Goal: Download file/media

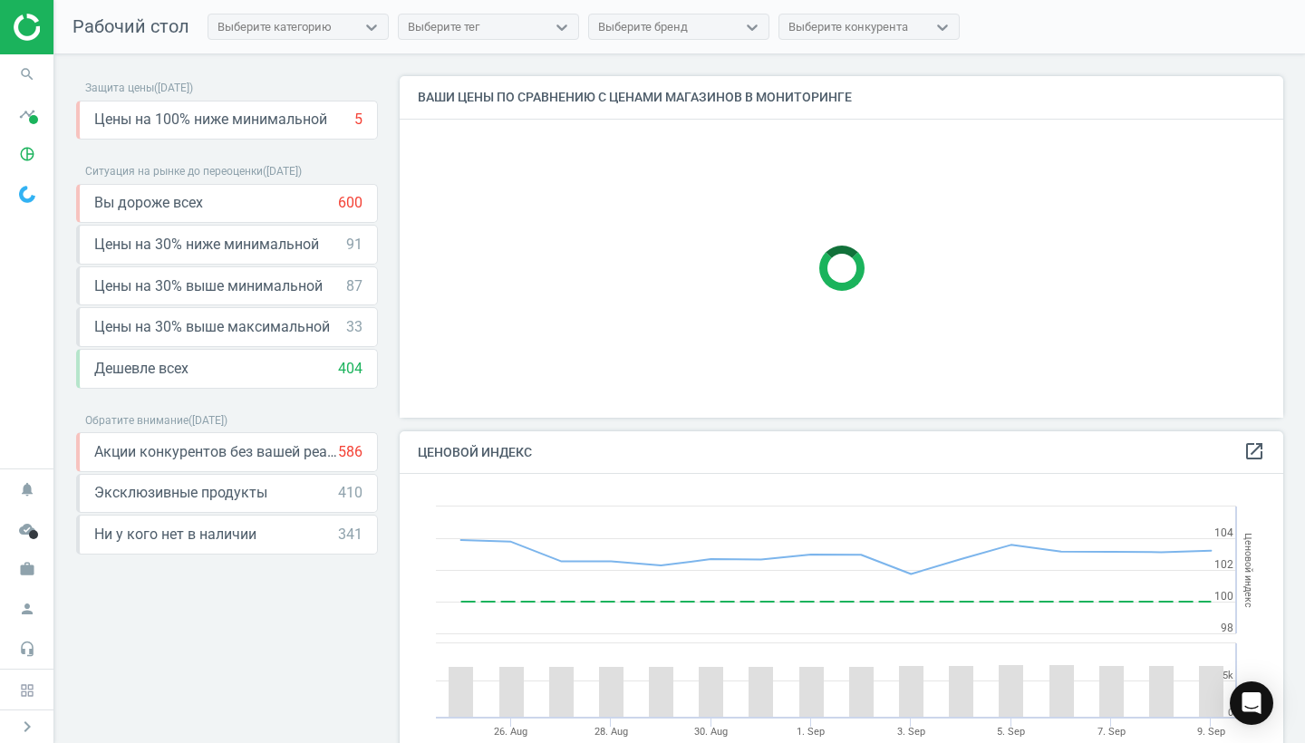
scroll to position [418, 884]
click at [31, 118] on span at bounding box center [33, 119] width 9 height 9
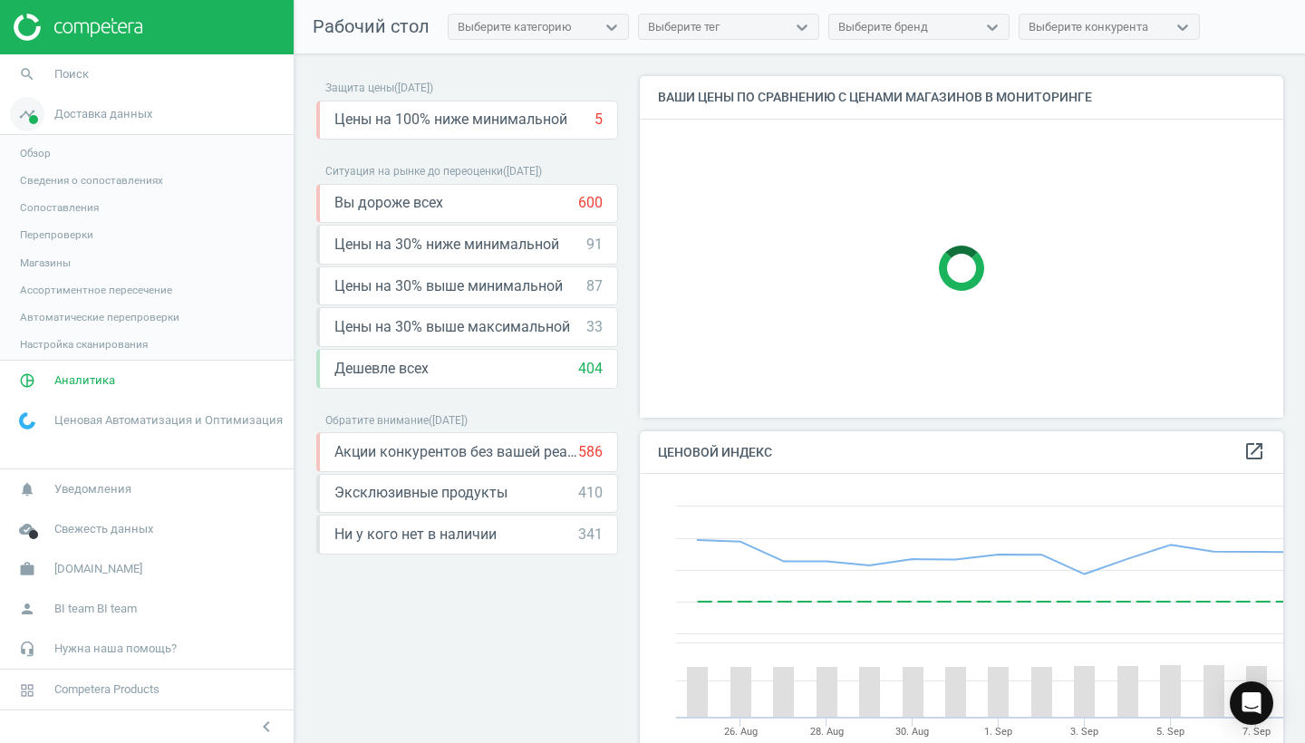
scroll to position [9, 9]
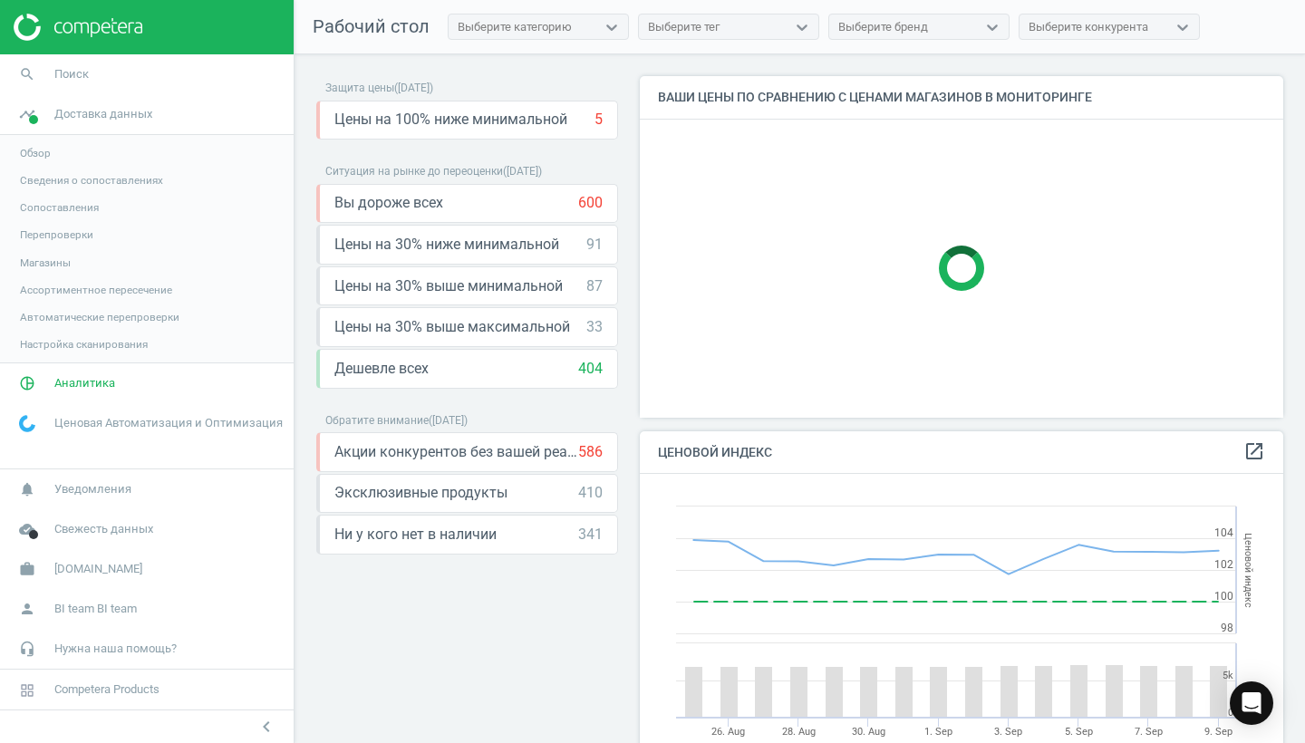
click at [43, 154] on span "Обзор" at bounding box center [35, 153] width 31 height 14
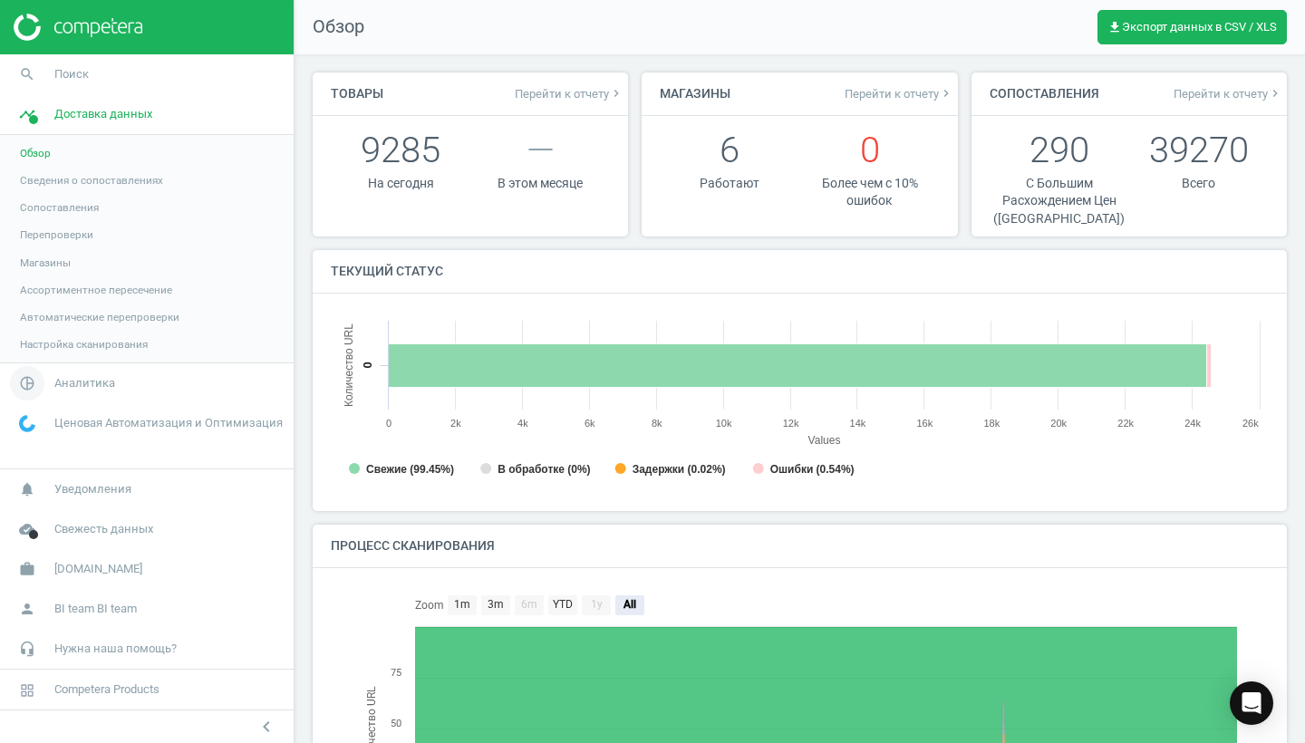
click at [82, 390] on span "Аналитика" at bounding box center [84, 383] width 61 height 16
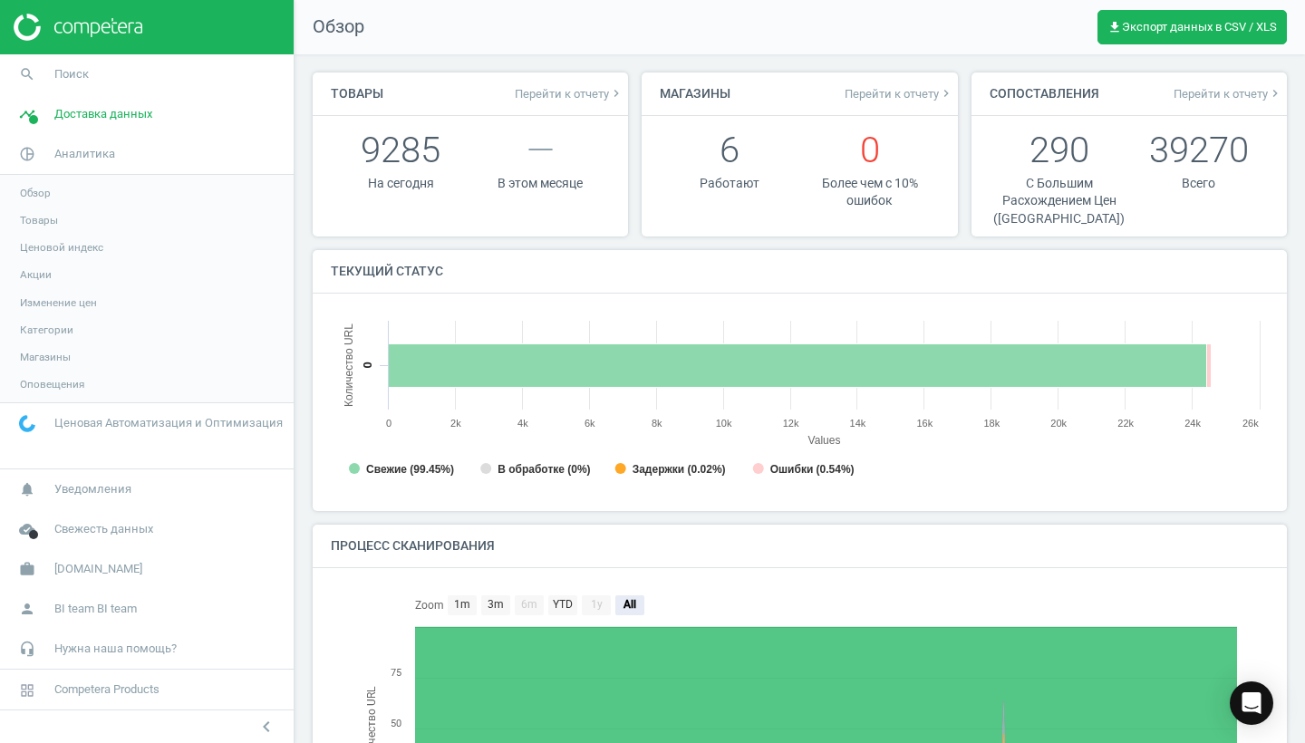
click at [35, 189] on span "Обзор" at bounding box center [35, 193] width 31 height 14
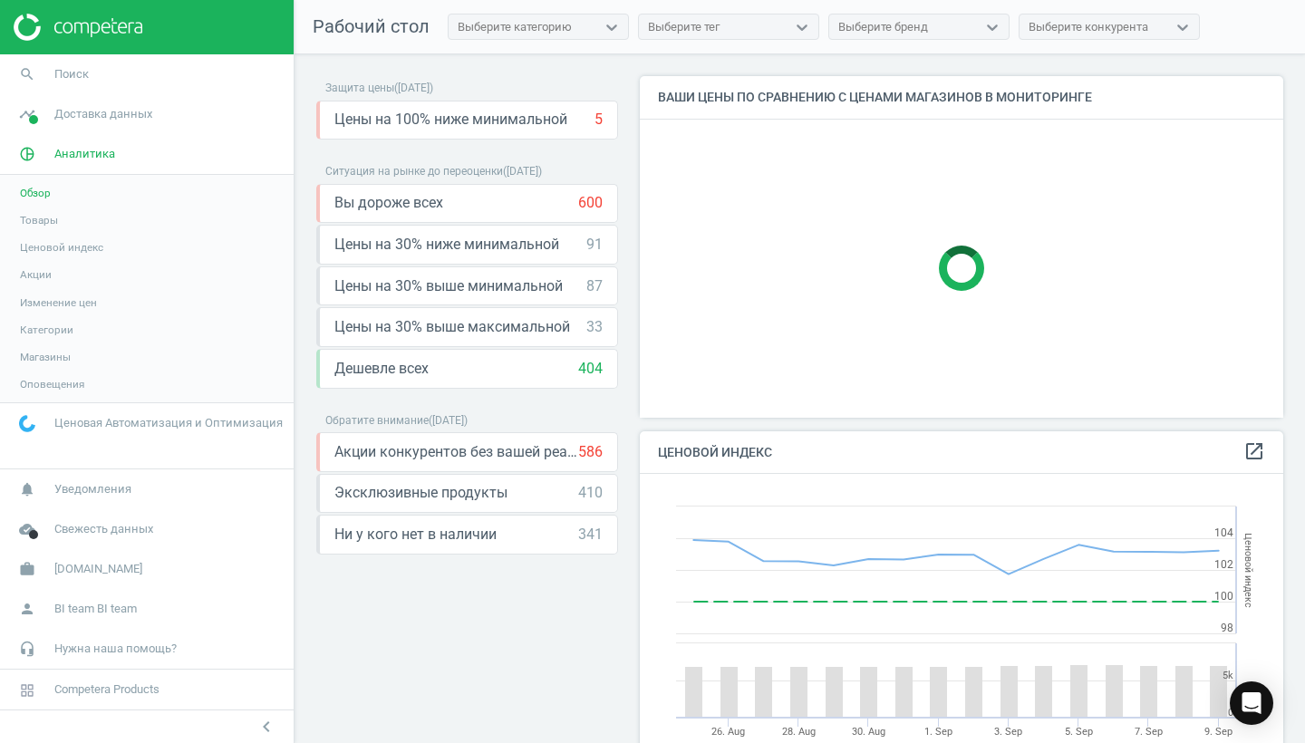
scroll to position [418, 644]
click at [45, 222] on span "Товары" at bounding box center [39, 220] width 38 height 14
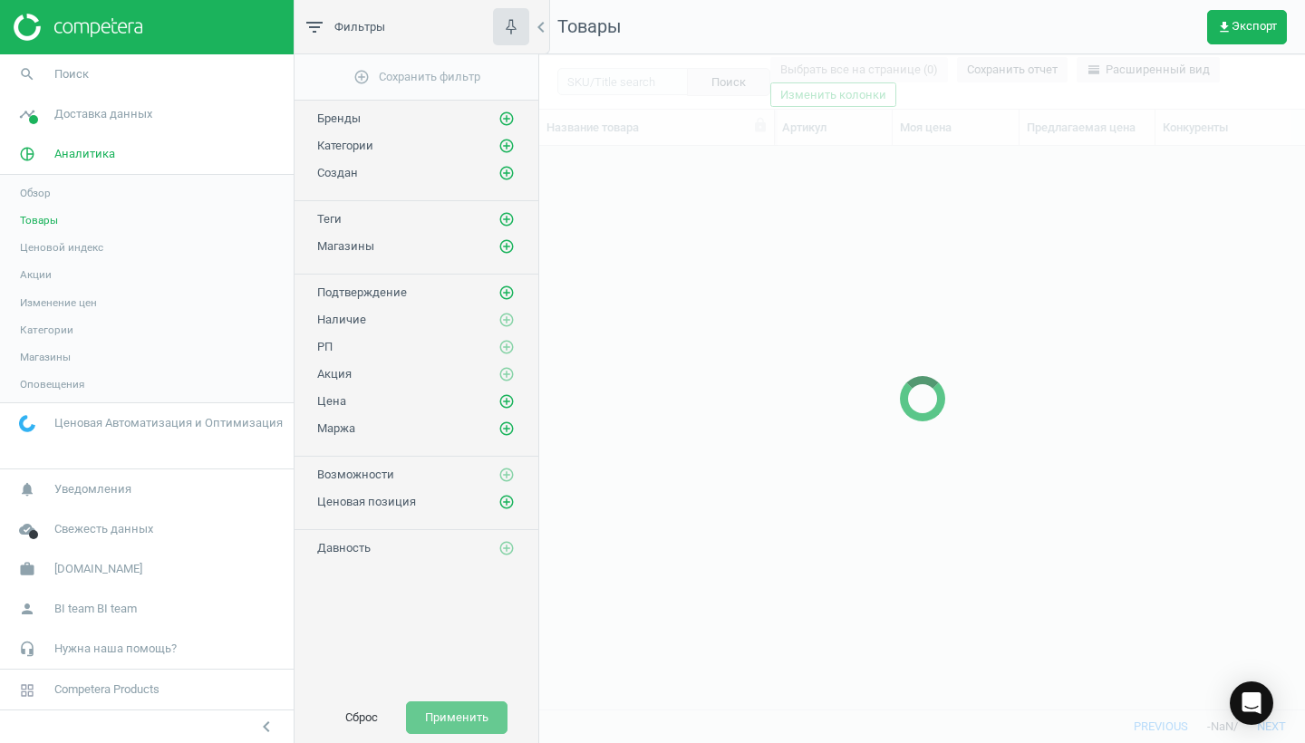
scroll to position [564, 766]
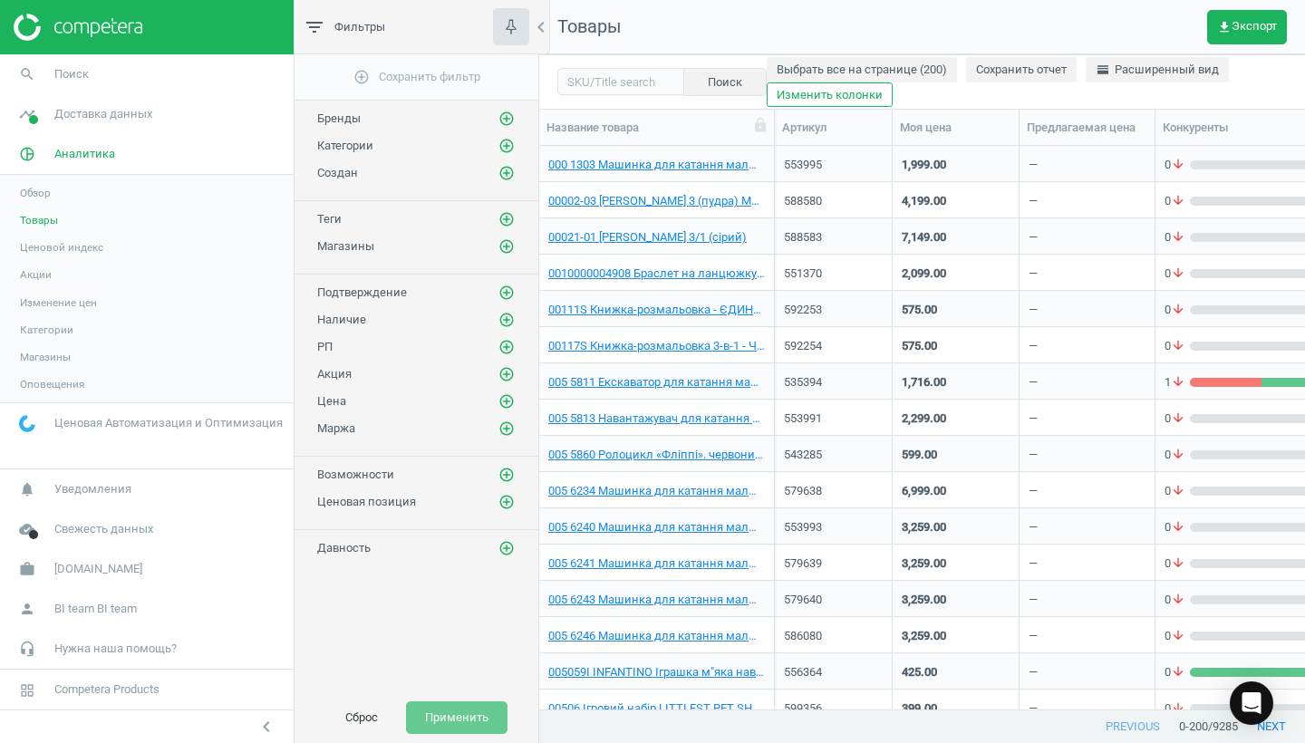
click at [44, 194] on span "Обзор" at bounding box center [35, 193] width 31 height 14
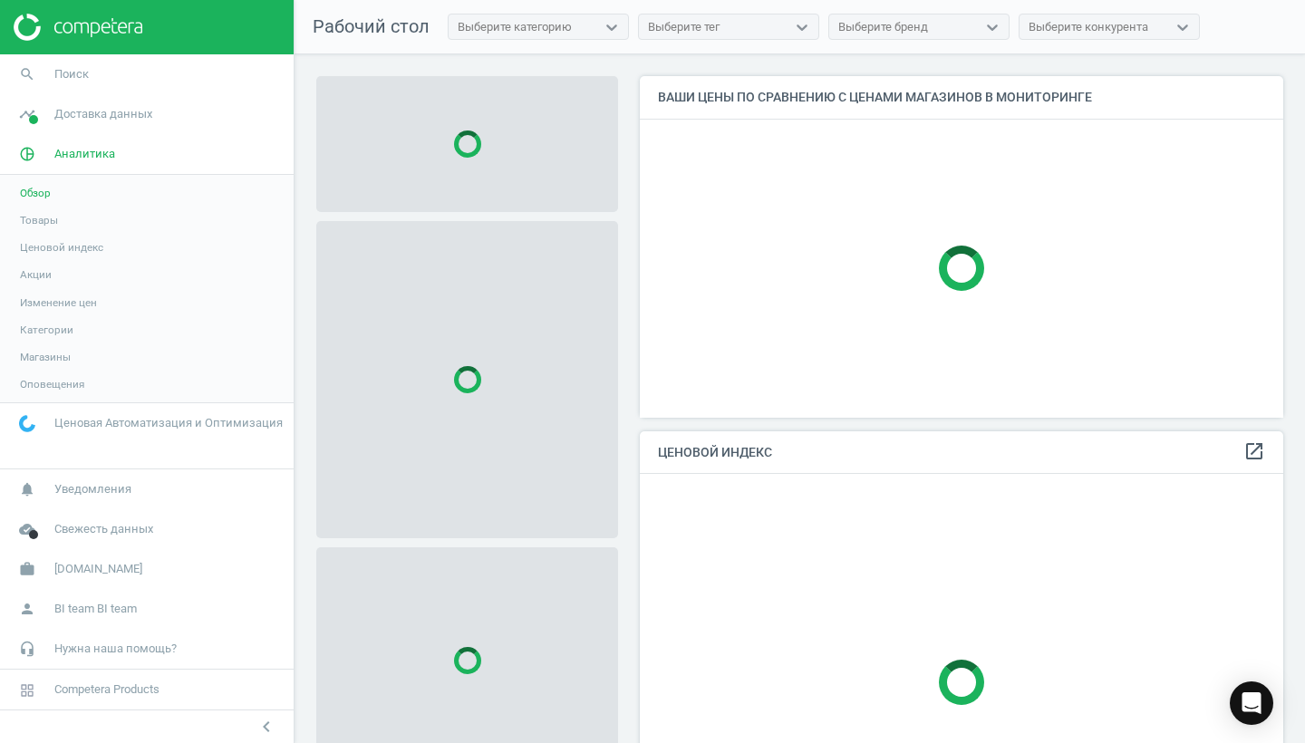
scroll to position [418, 644]
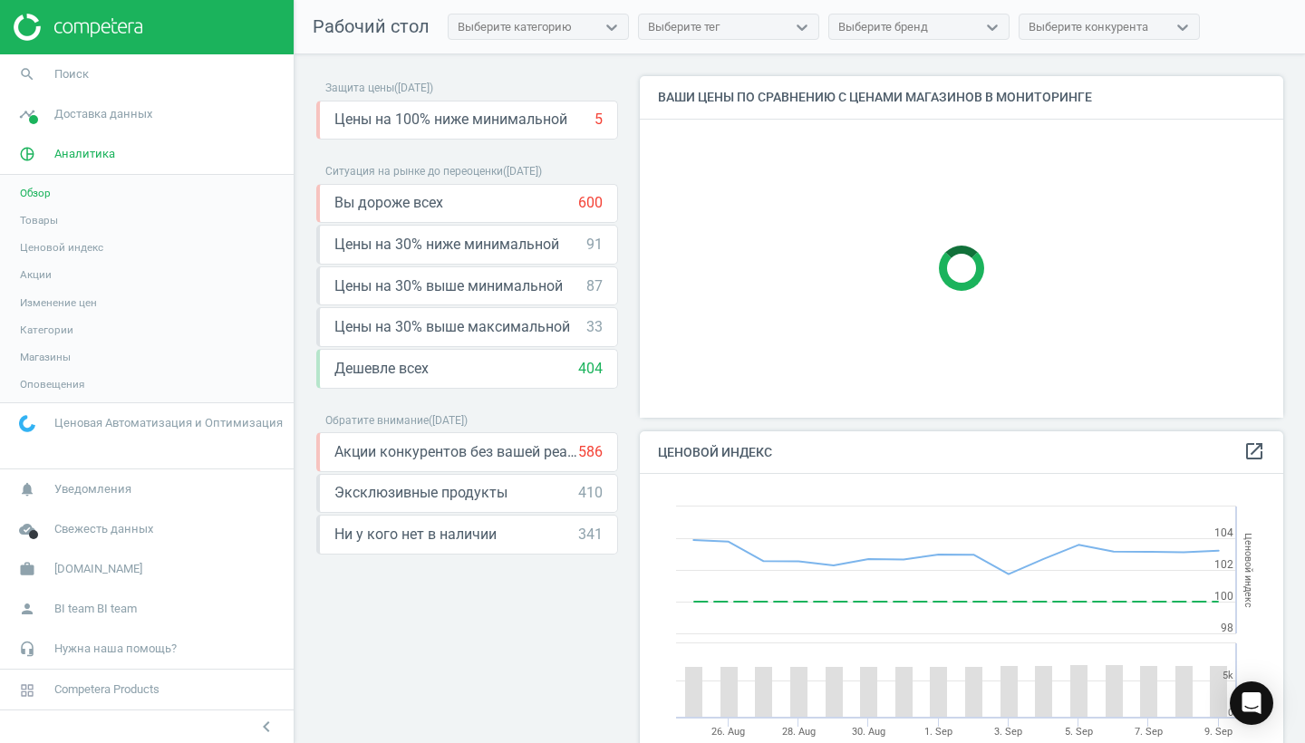
click at [46, 222] on span "Товары" at bounding box center [39, 220] width 38 height 14
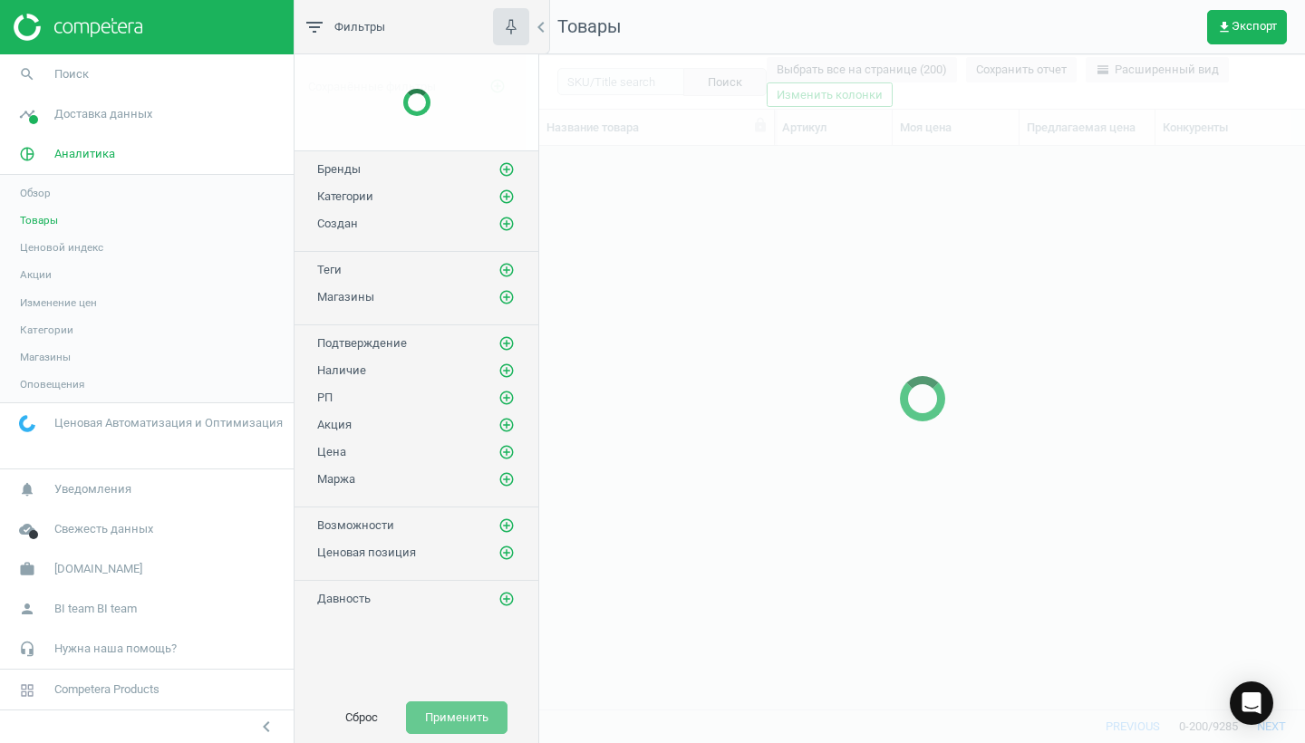
scroll to position [564, 766]
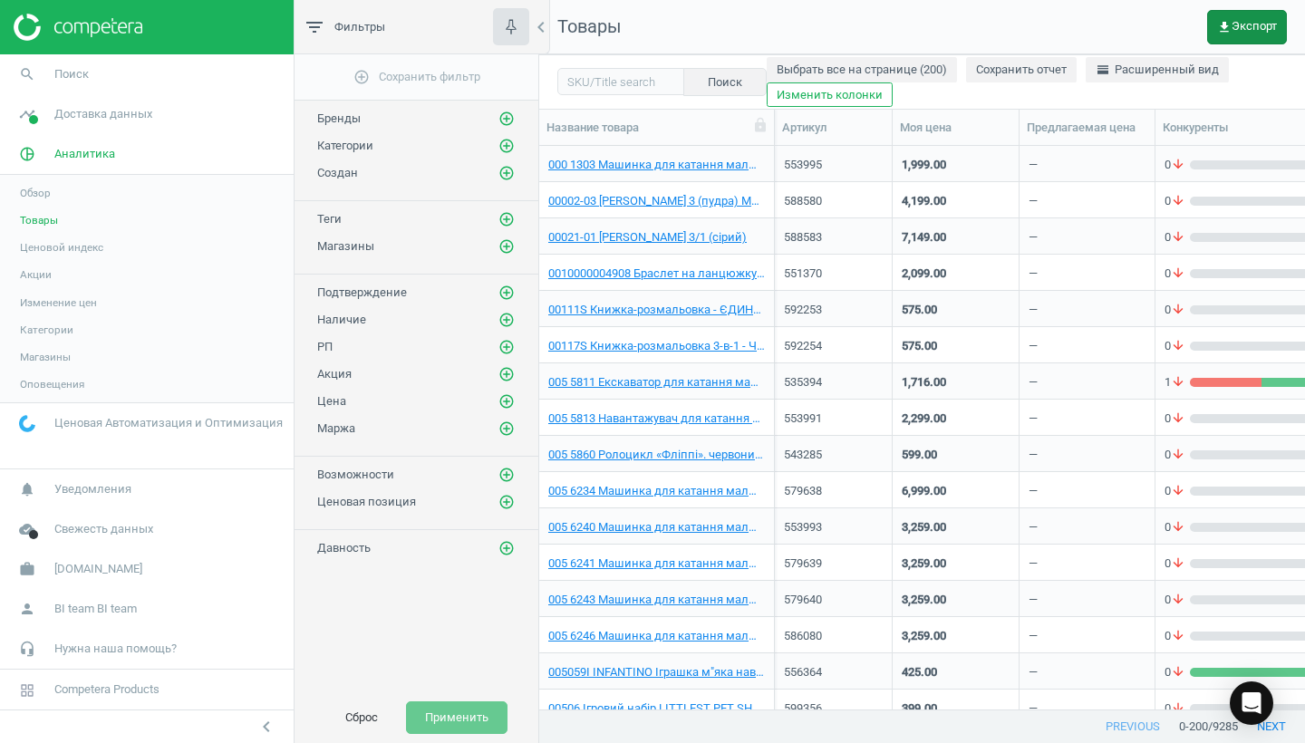
click at [1256, 28] on span "get_app Экспорт" at bounding box center [1247, 27] width 60 height 14
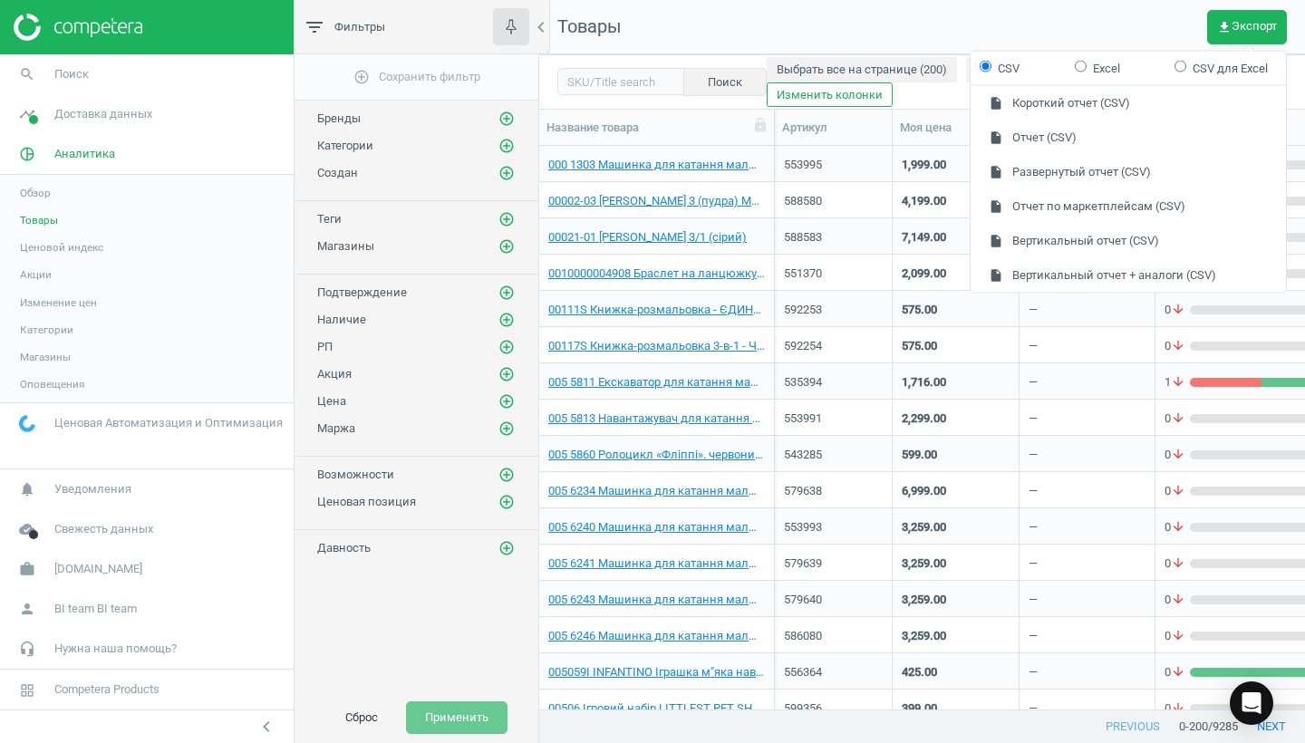
click at [1078, 69] on input "Excel" at bounding box center [1081, 66] width 12 height 12
radio input "true"
click at [1067, 104] on button "insert_drive_file Короткий отчет (Excel)" at bounding box center [1127, 103] width 315 height 34
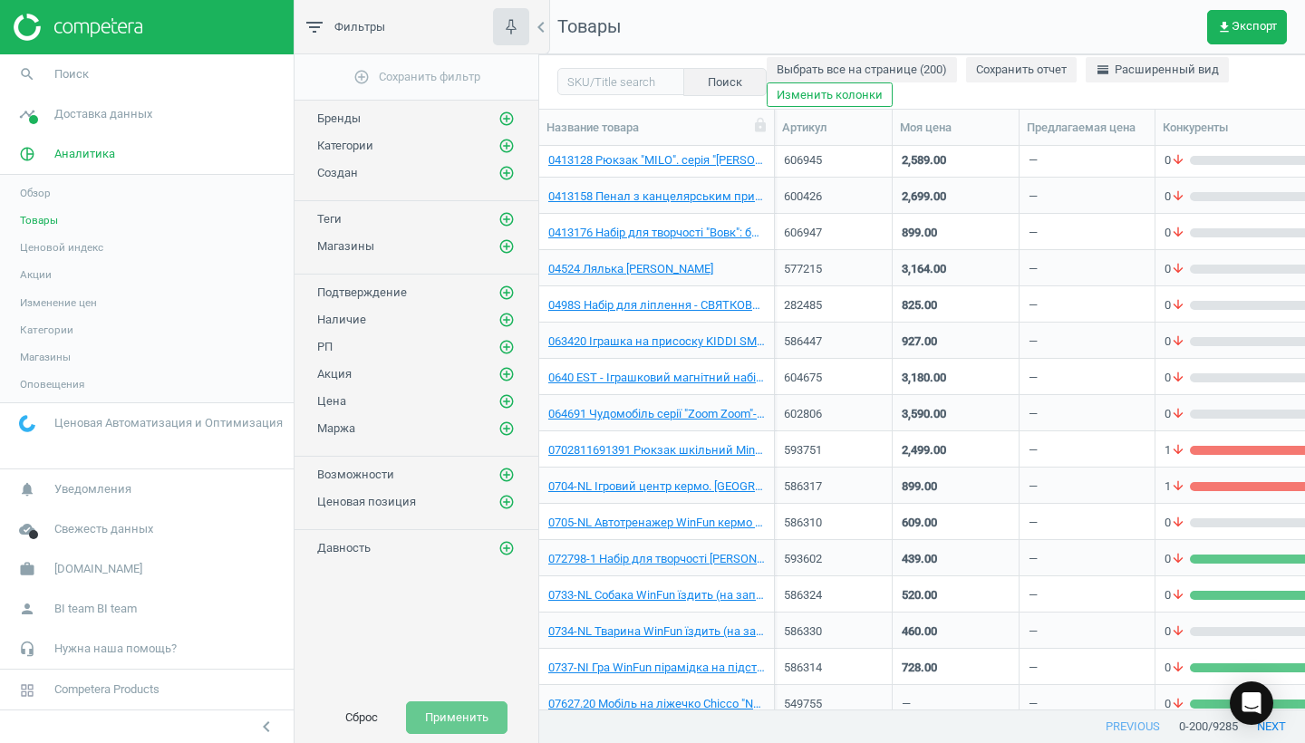
scroll to position [4413, 0]
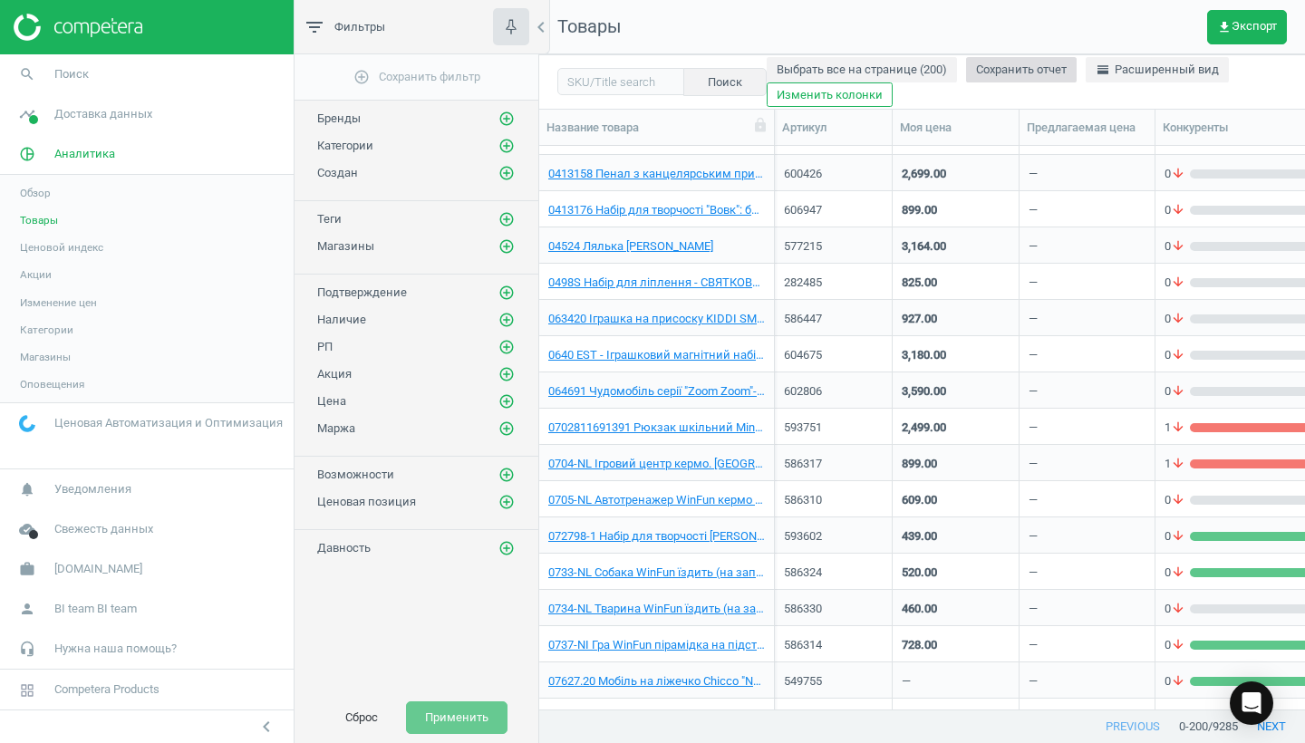
click at [1044, 65] on span "Сохранить отчет" at bounding box center [1021, 70] width 91 height 16
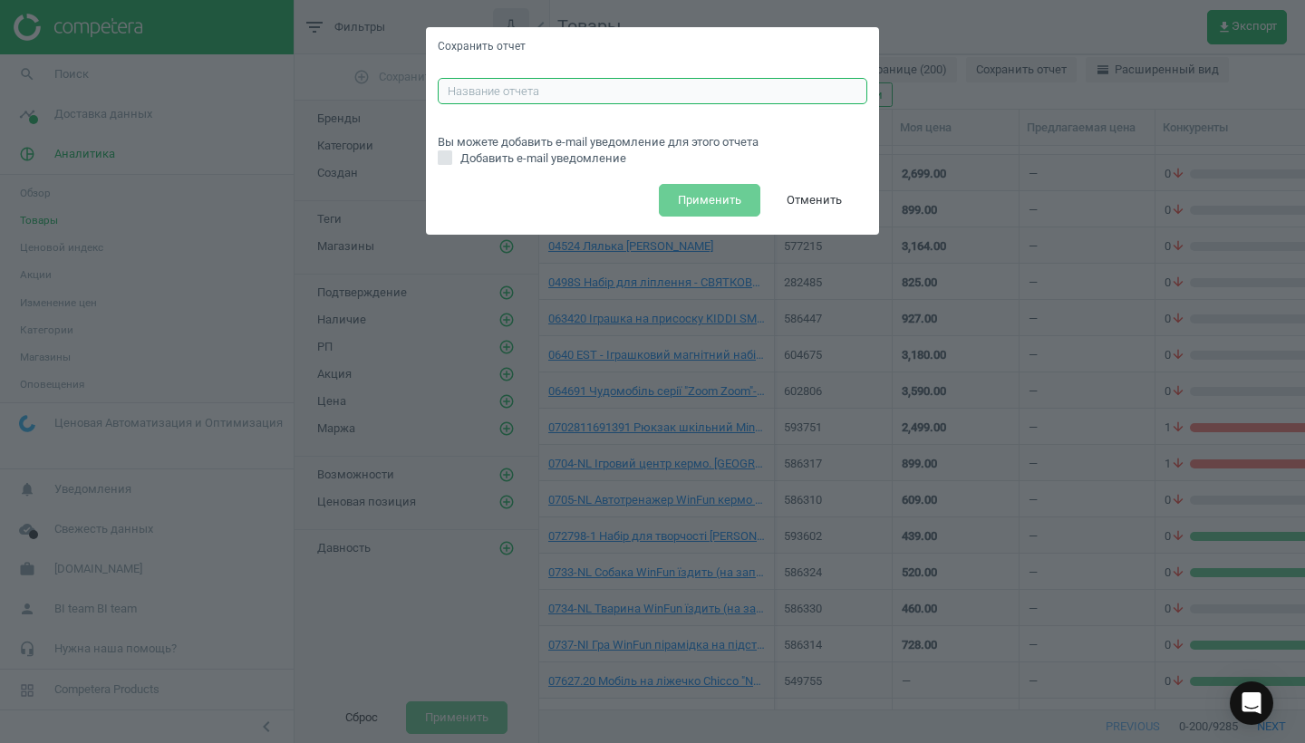
click at [511, 92] on input "text" at bounding box center [653, 91] width 430 height 27
type input "1"
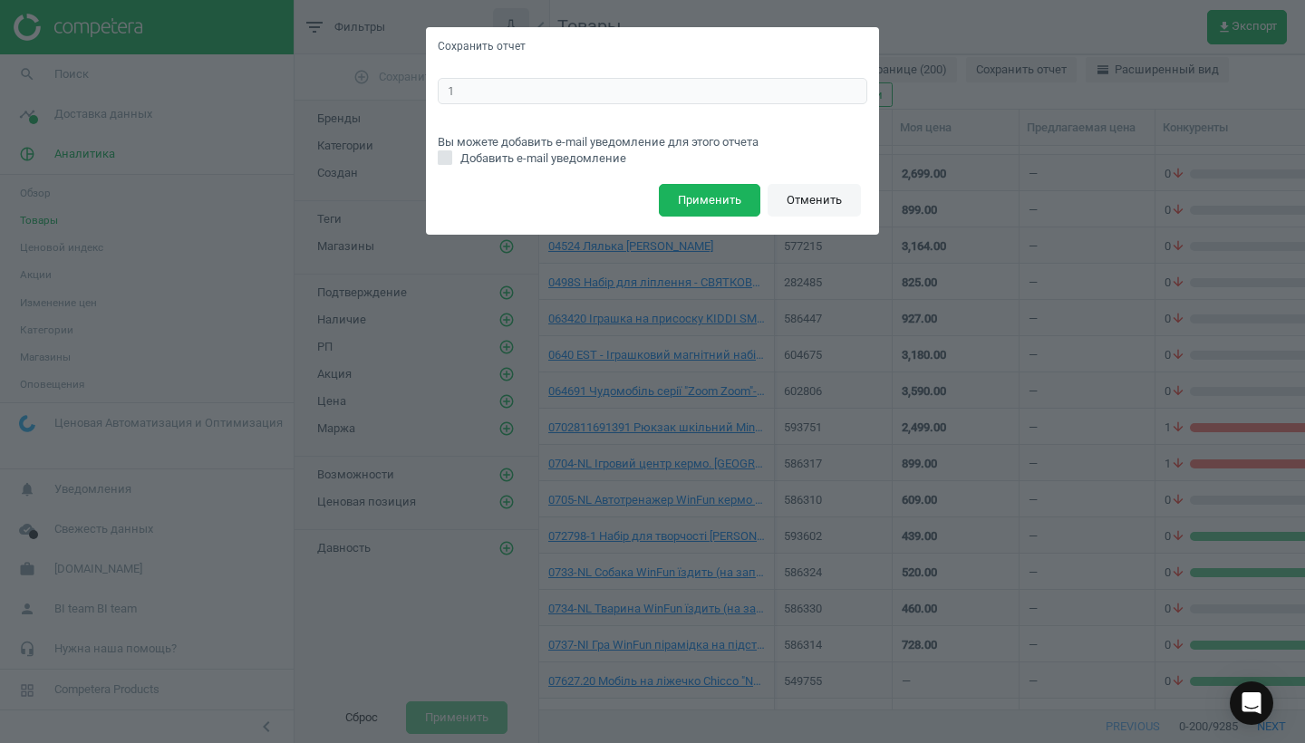
click at [807, 190] on button "Отменить" at bounding box center [813, 200] width 93 height 33
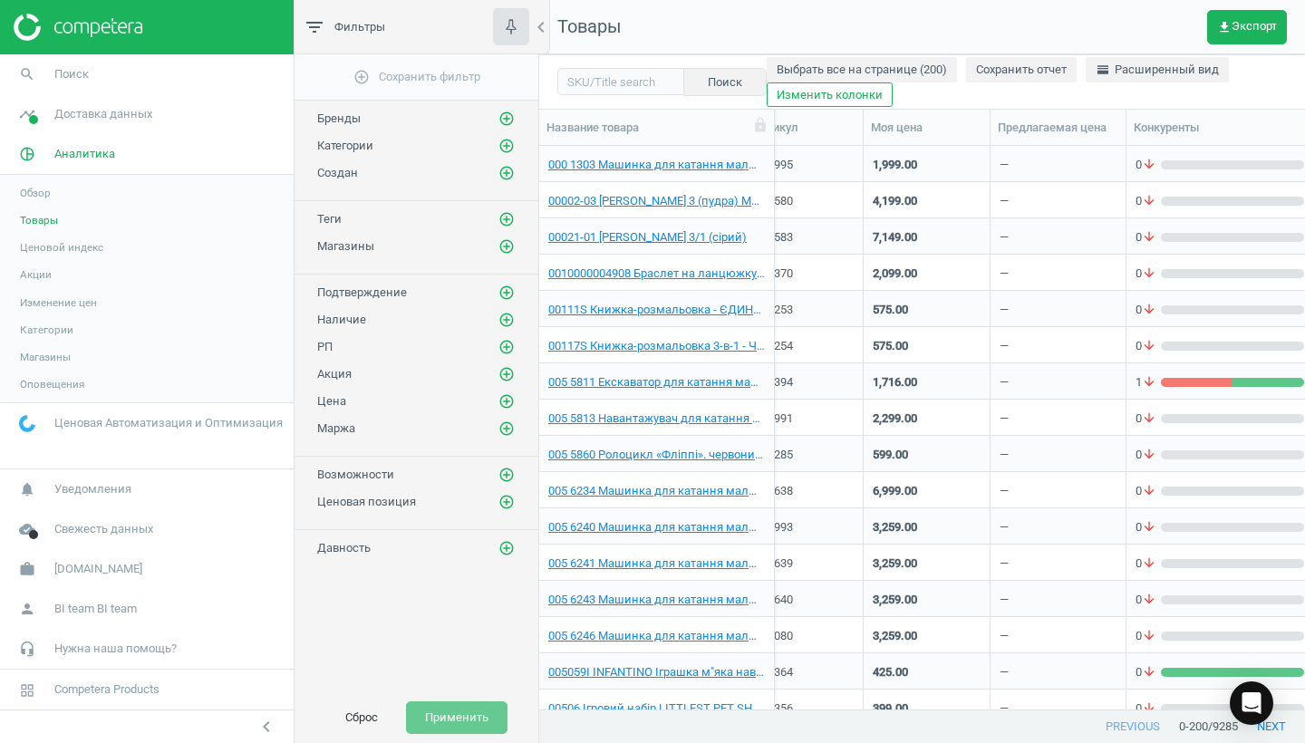
scroll to position [0, 29]
click at [1273, 729] on button "next" at bounding box center [1271, 726] width 67 height 33
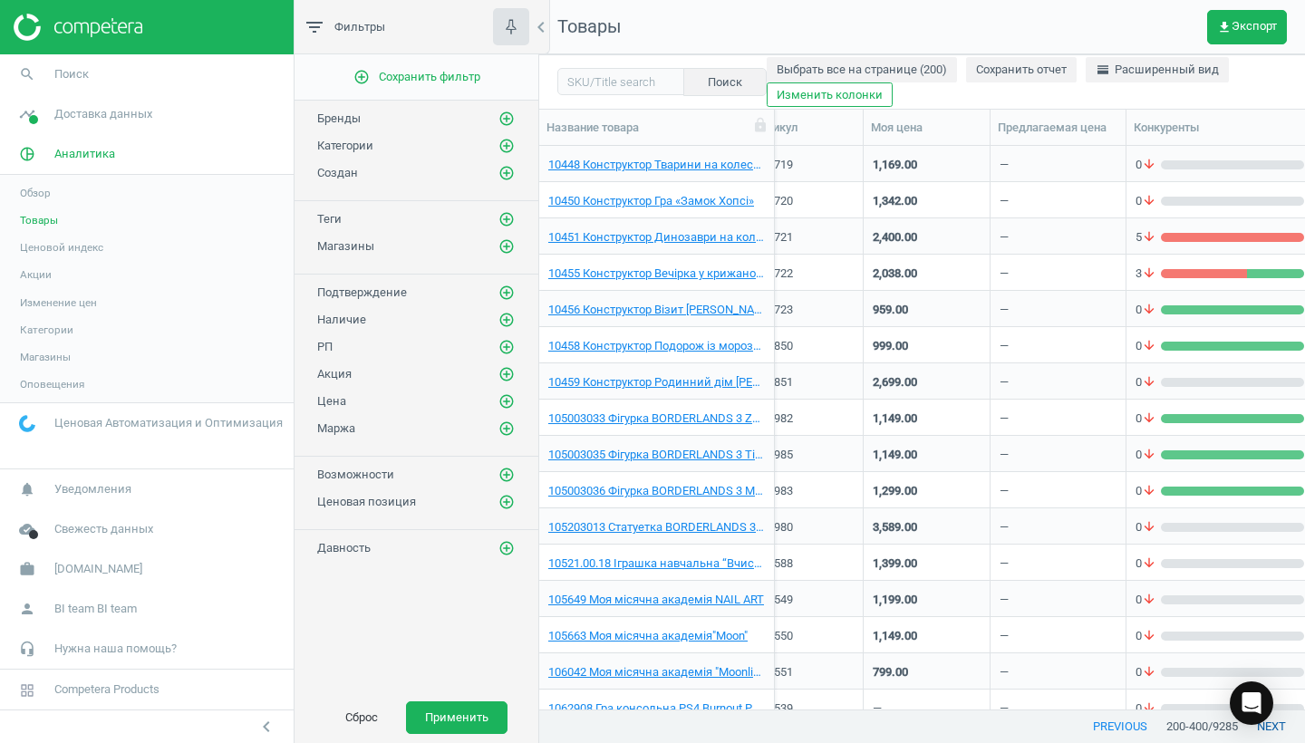
click at [1273, 729] on button "next" at bounding box center [1271, 726] width 67 height 33
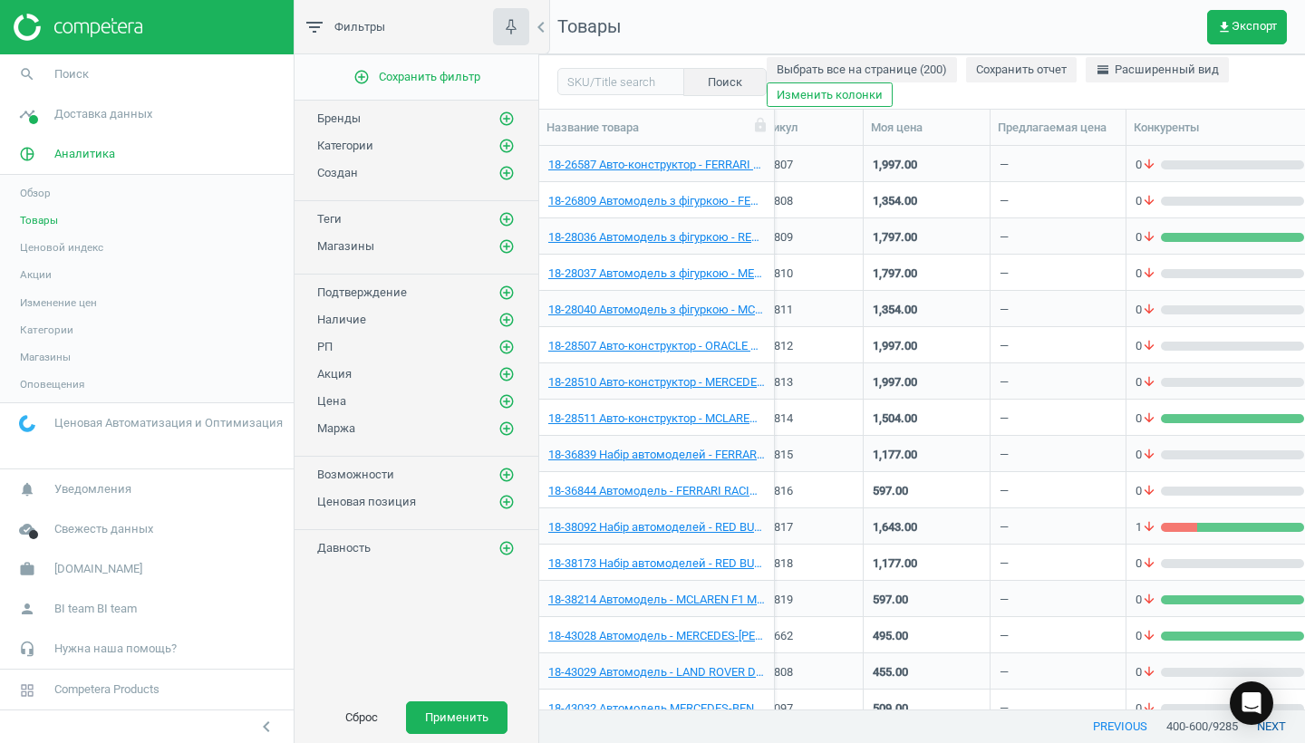
click at [1273, 729] on button "next" at bounding box center [1271, 726] width 67 height 33
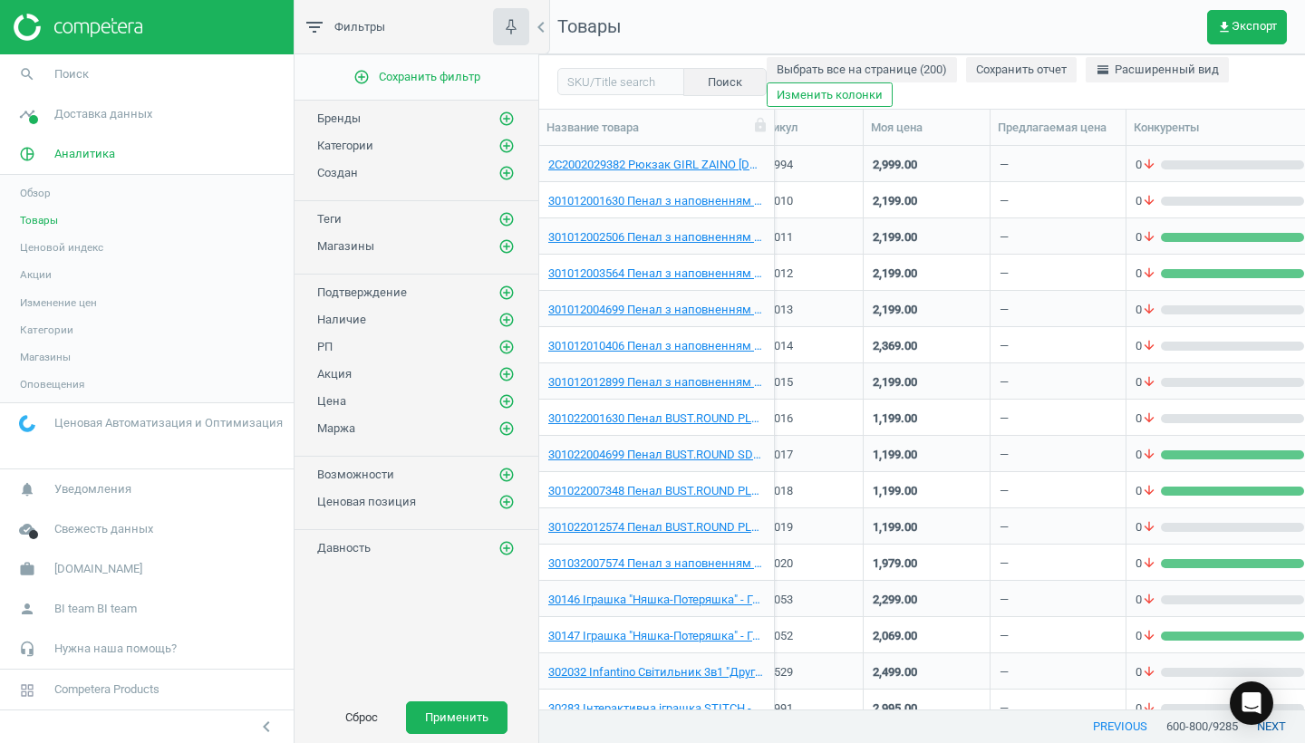
click at [1273, 729] on button "next" at bounding box center [1271, 726] width 67 height 33
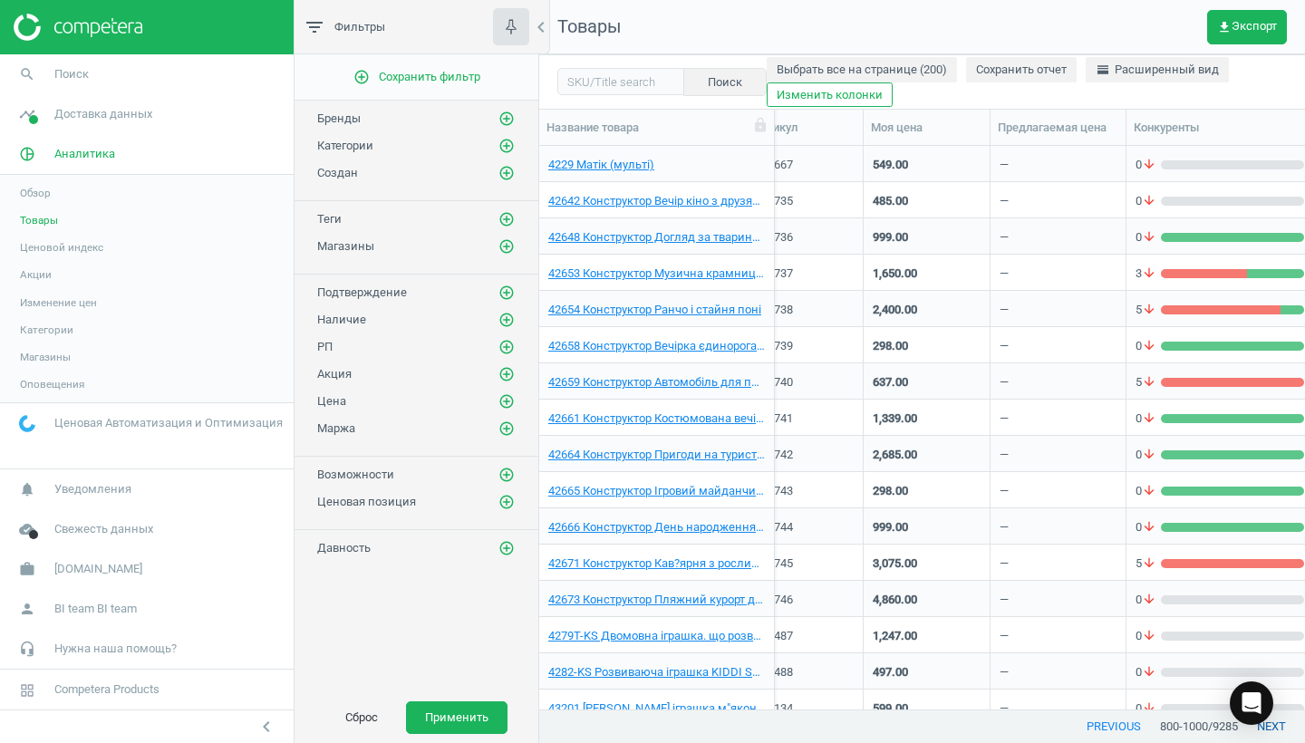
click at [1273, 729] on button "next" at bounding box center [1271, 726] width 67 height 33
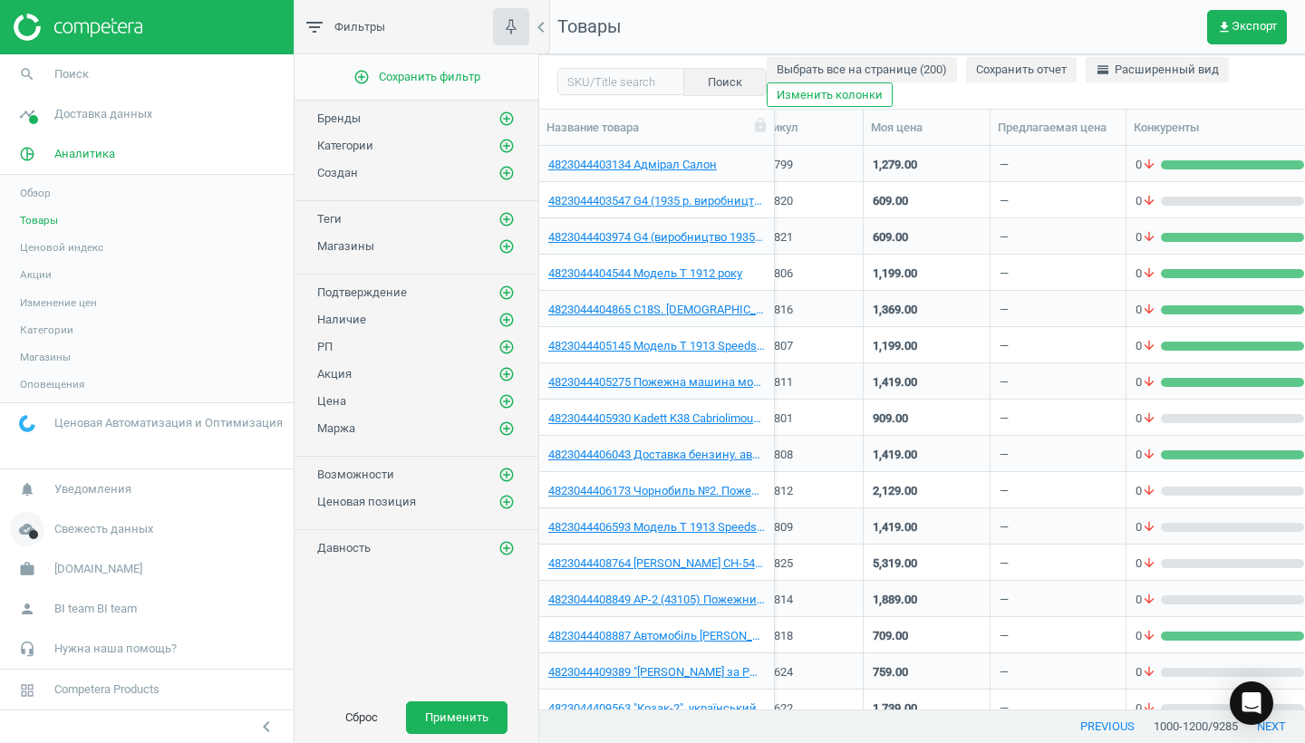
click at [147, 531] on span "Свежесть данных" at bounding box center [103, 529] width 99 height 16
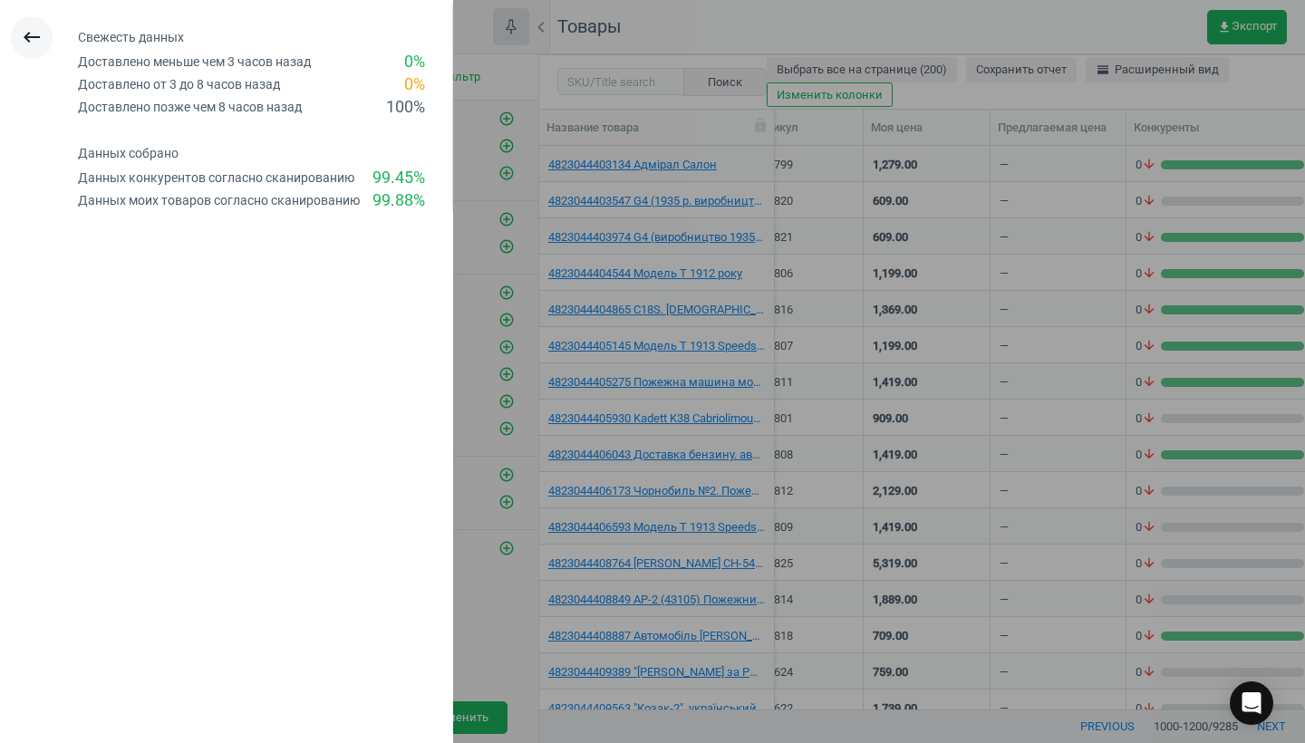
click at [33, 43] on icon "keyboard_backspace" at bounding box center [32, 37] width 22 height 22
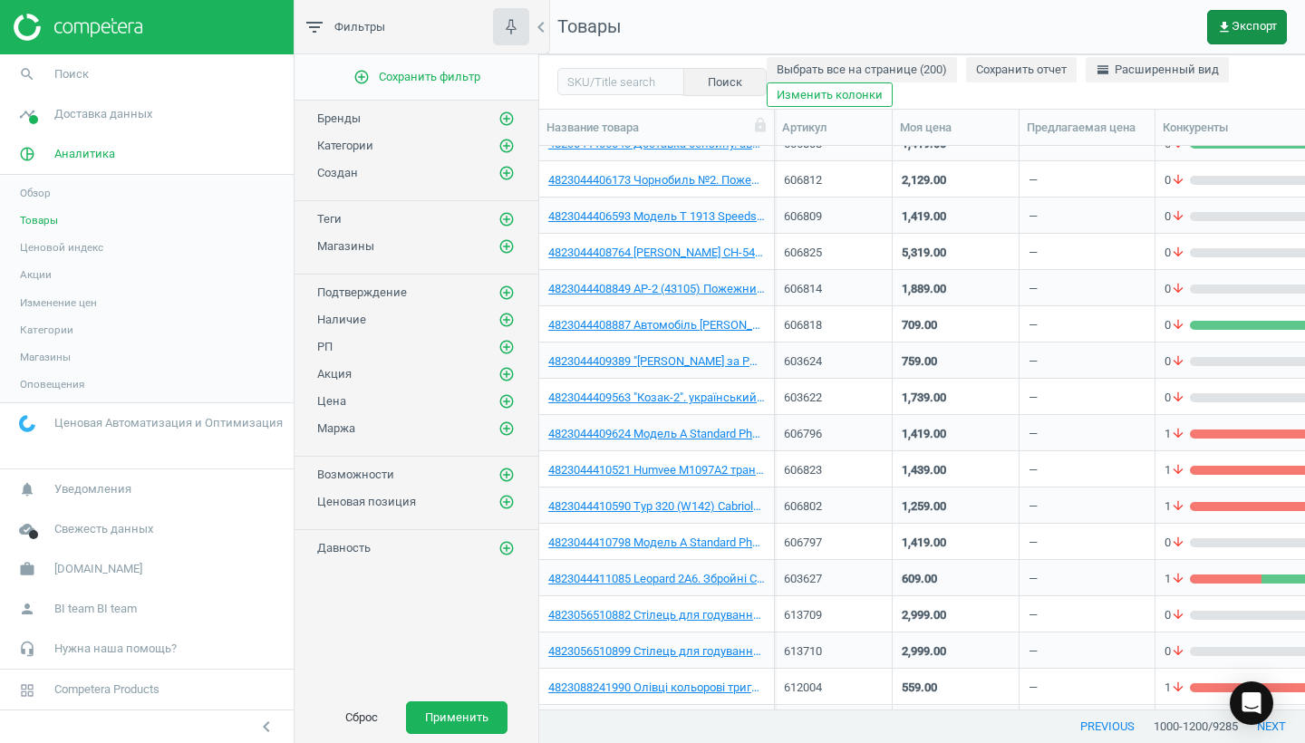
click at [1236, 28] on span "get_app Экспорт" at bounding box center [1247, 27] width 60 height 14
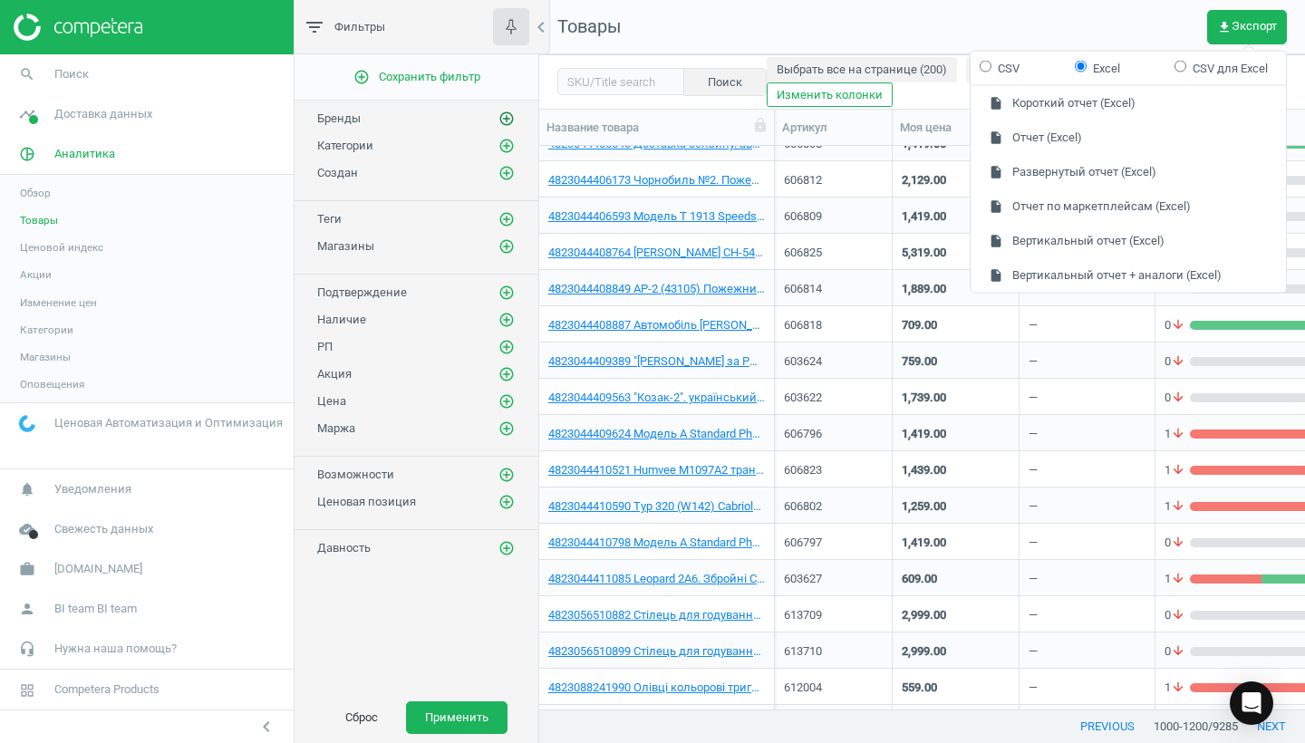
click at [505, 120] on icon "add_circle_outline" at bounding box center [506, 119] width 16 height 16
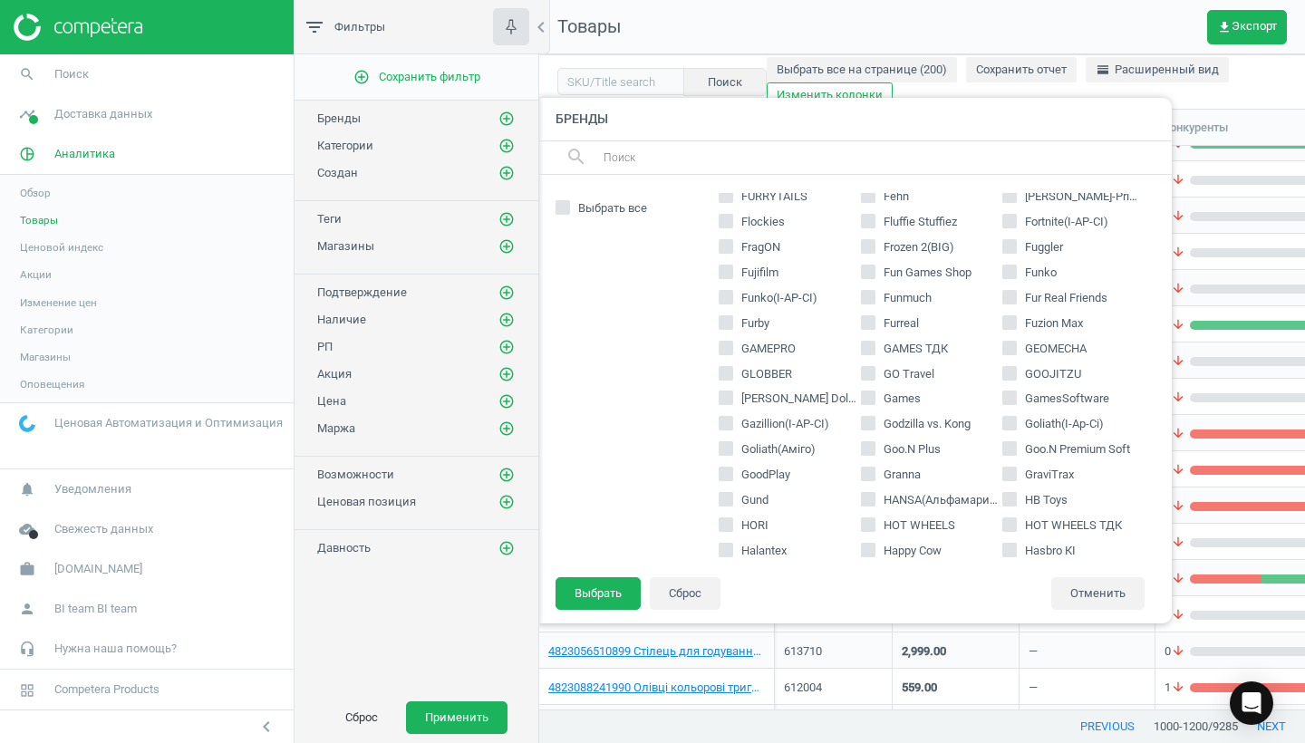
scroll to position [1143, 0]
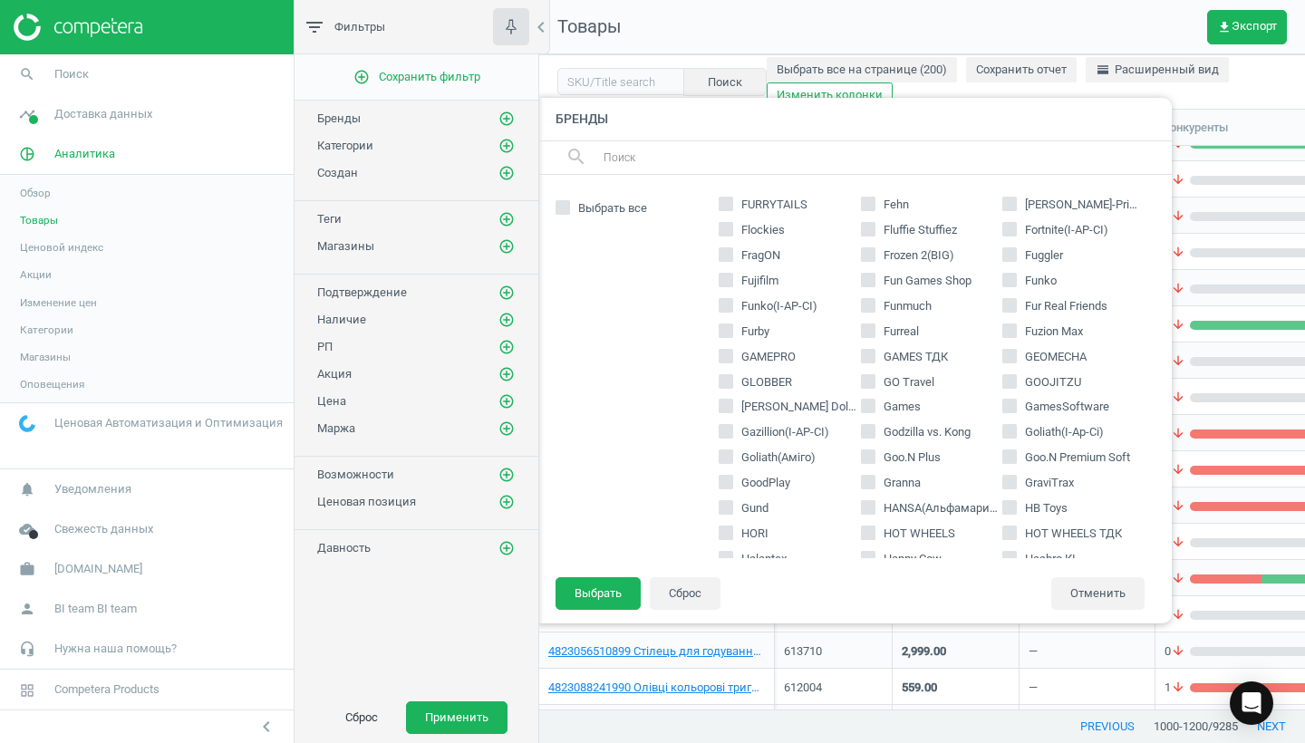
click at [1014, 248] on input "Fuggler" at bounding box center [1010, 254] width 12 height 12
checkbox input "true"
click at [609, 596] on button "Выбрать" at bounding box center [597, 593] width 85 height 33
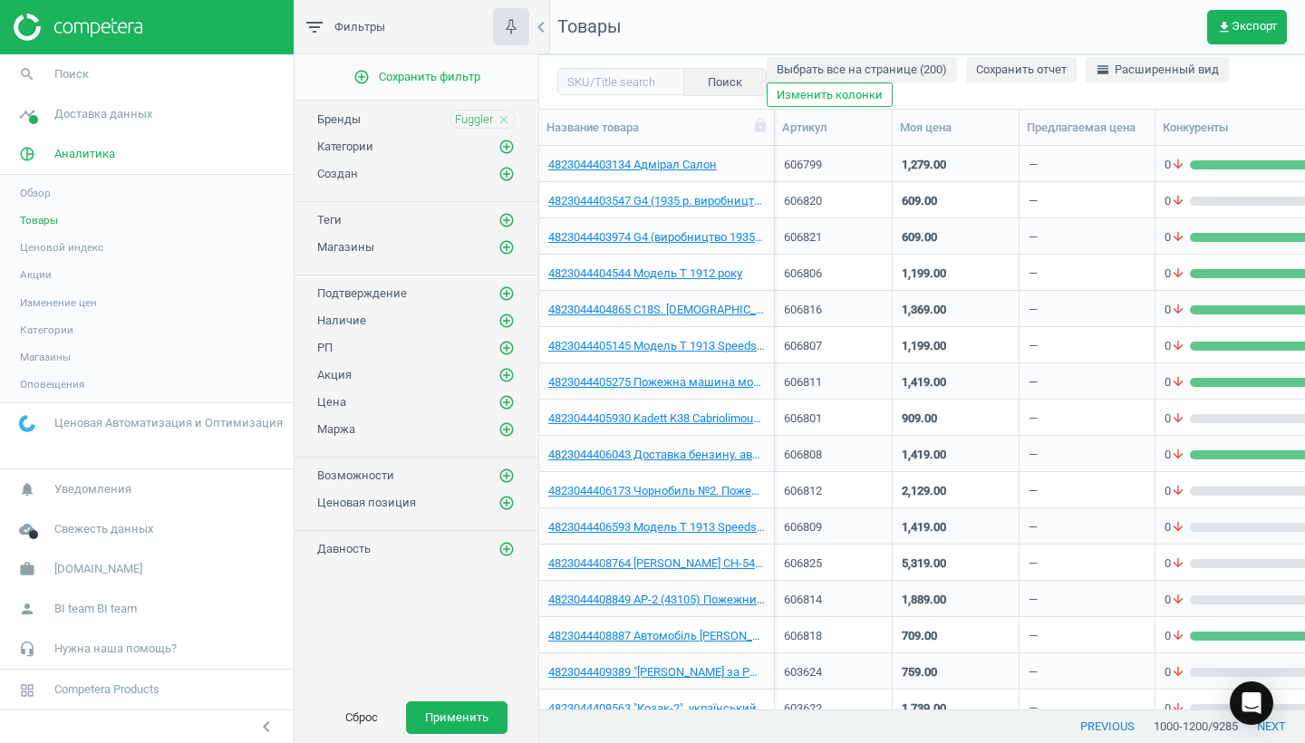
scroll to position [0, 0]
click at [454, 718] on button "Применить" at bounding box center [456, 717] width 101 height 33
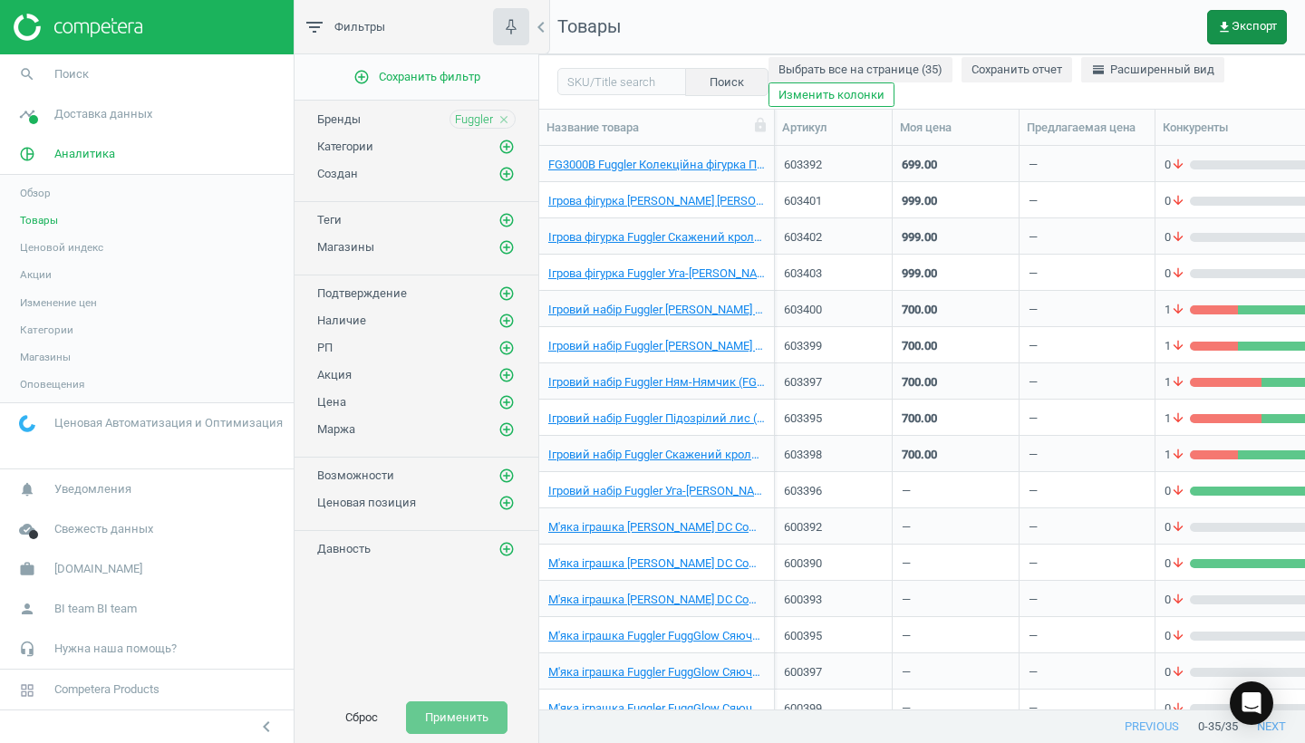
click at [1251, 34] on button "get_app Экспорт" at bounding box center [1247, 27] width 80 height 34
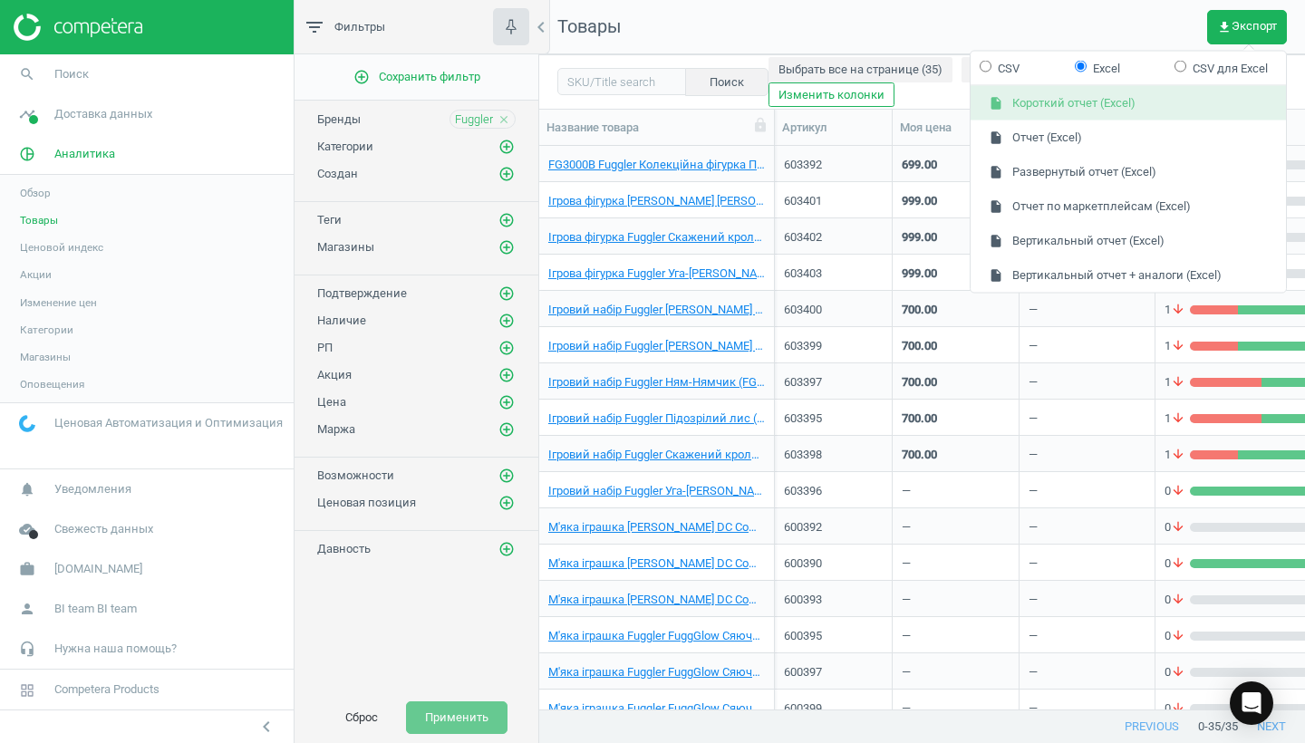
click at [1125, 103] on button "insert_drive_file Короткий отчет (Excel)" at bounding box center [1127, 103] width 315 height 34
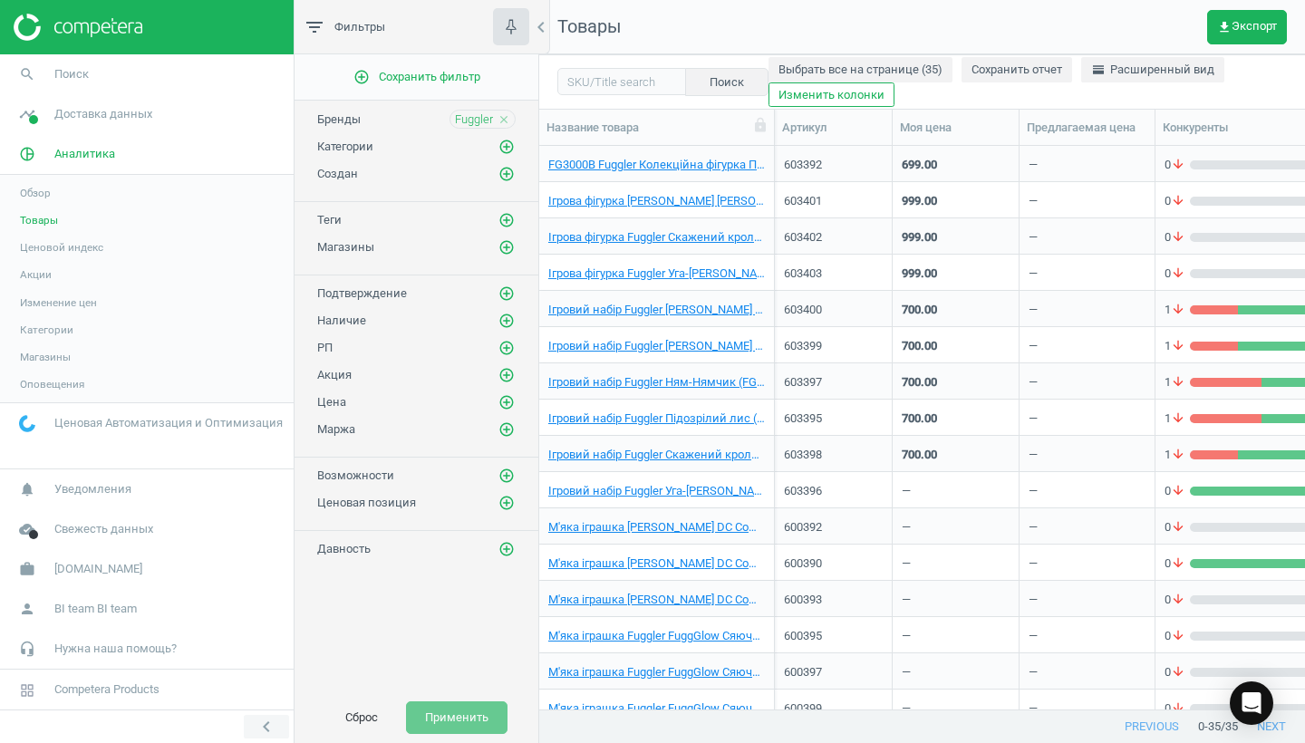
click at [265, 730] on icon "chevron_left" at bounding box center [267, 727] width 22 height 22
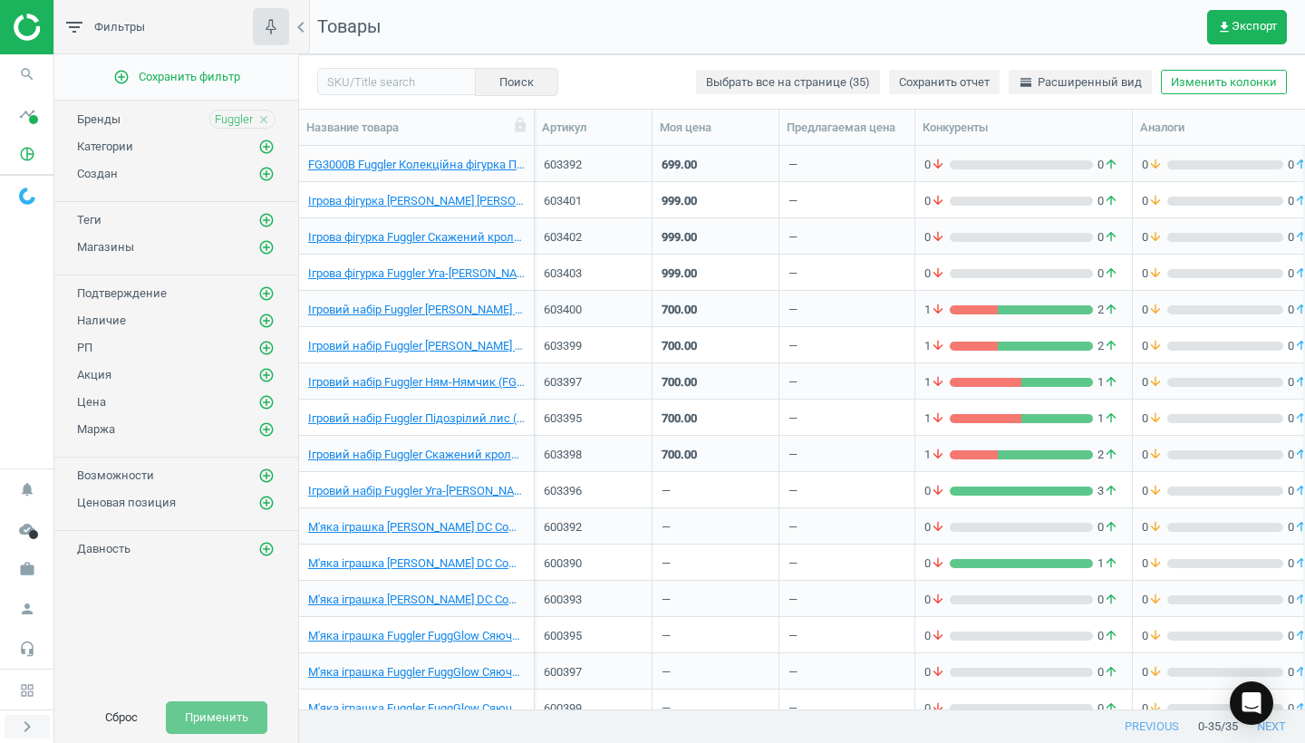
scroll to position [1, 1]
click at [1222, 23] on icon "get_app" at bounding box center [1224, 27] width 14 height 14
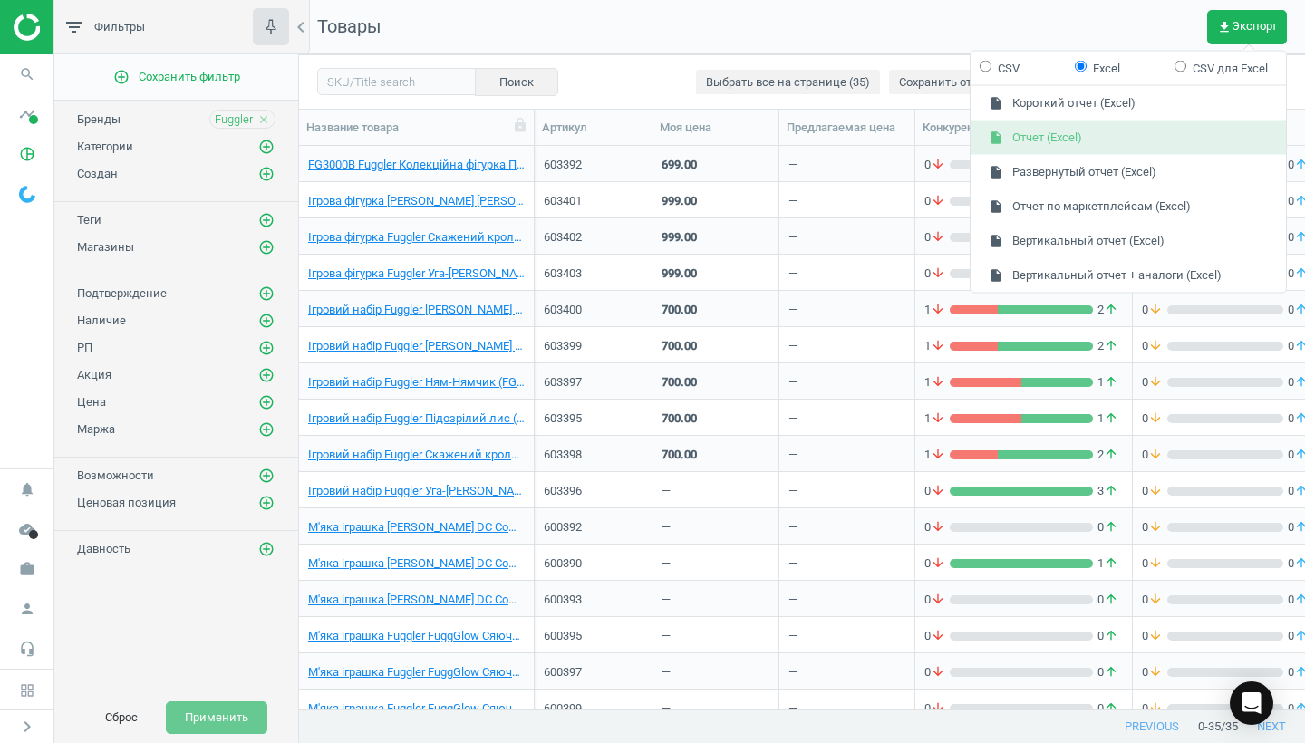
click at [1113, 140] on button "insert_drive_file Отчет (Excel)" at bounding box center [1127, 138] width 315 height 34
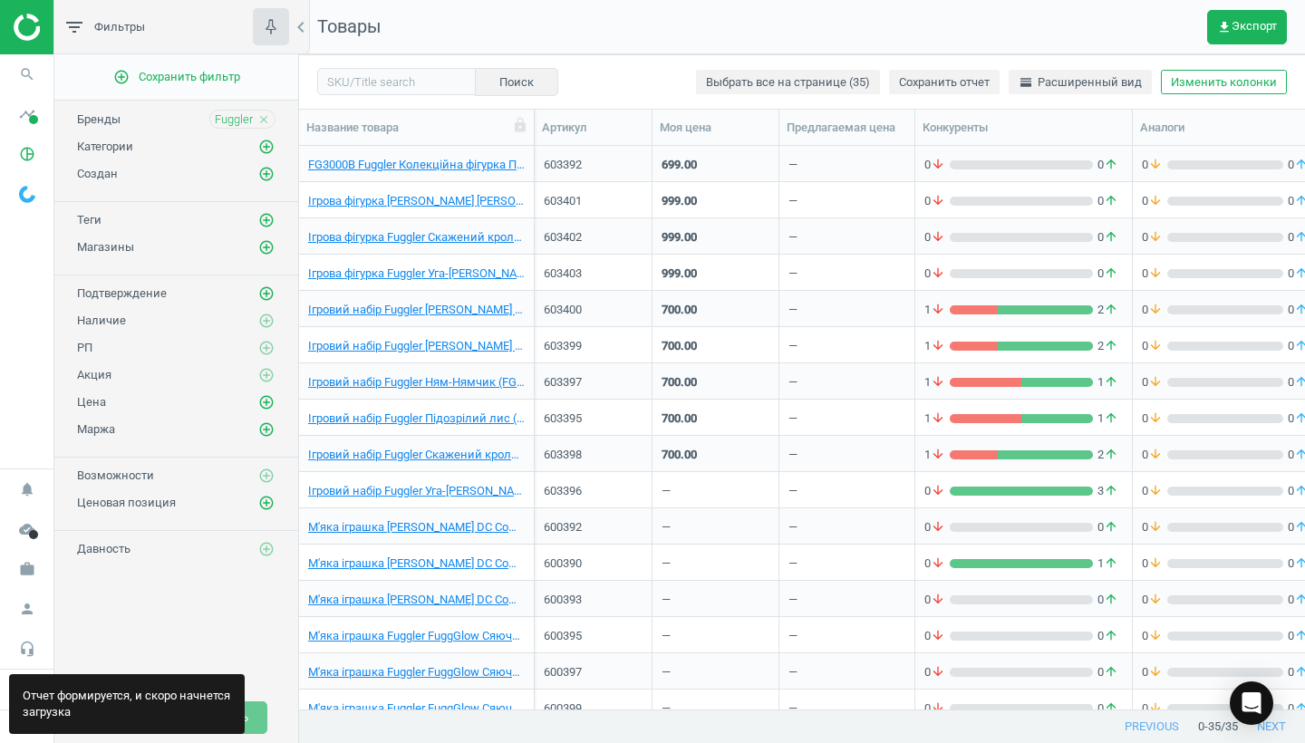
click at [101, 716] on div "Отчет формируется, и скоро начнется загрузка" at bounding box center [127, 704] width 236 height 60
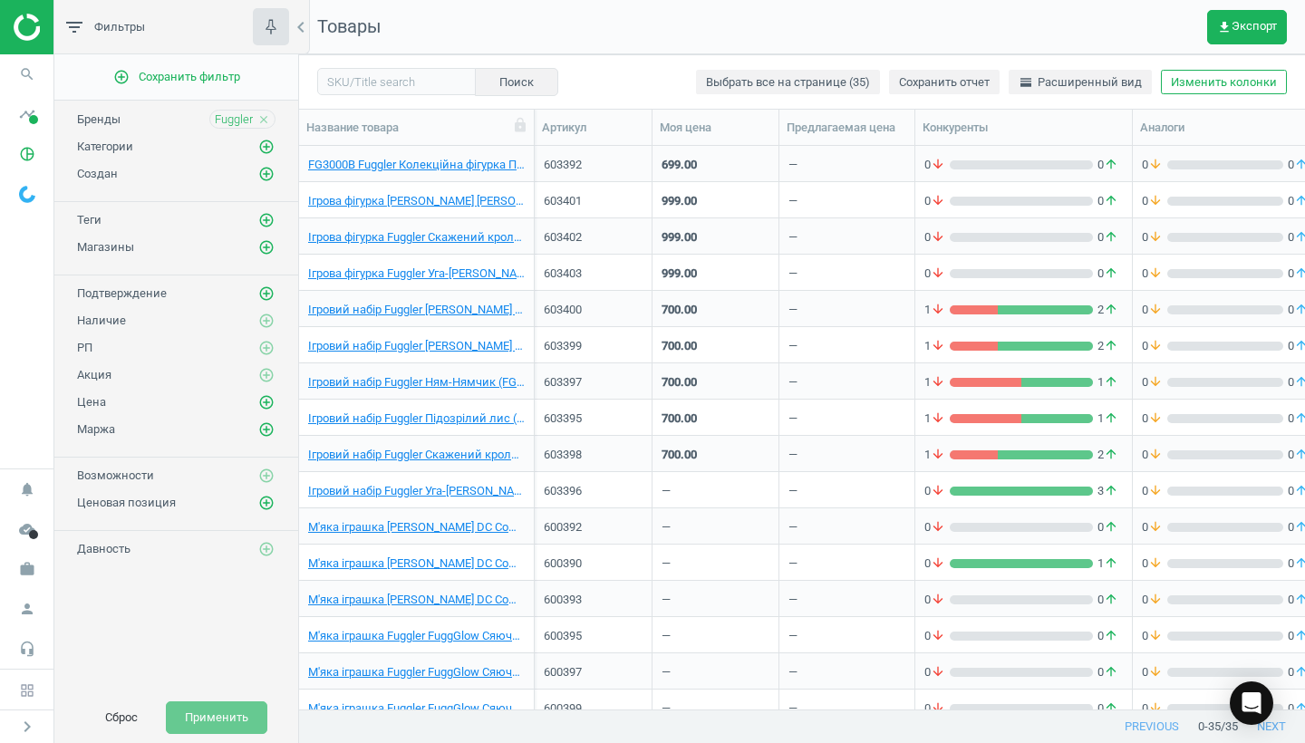
click at [101, 716] on body "Group 2 Created with Sketch. ic/cloud_download/grey600 Created with Sketch. gra…" at bounding box center [652, 371] width 1305 height 743
click at [28, 729] on icon "chevron_right" at bounding box center [27, 727] width 22 height 22
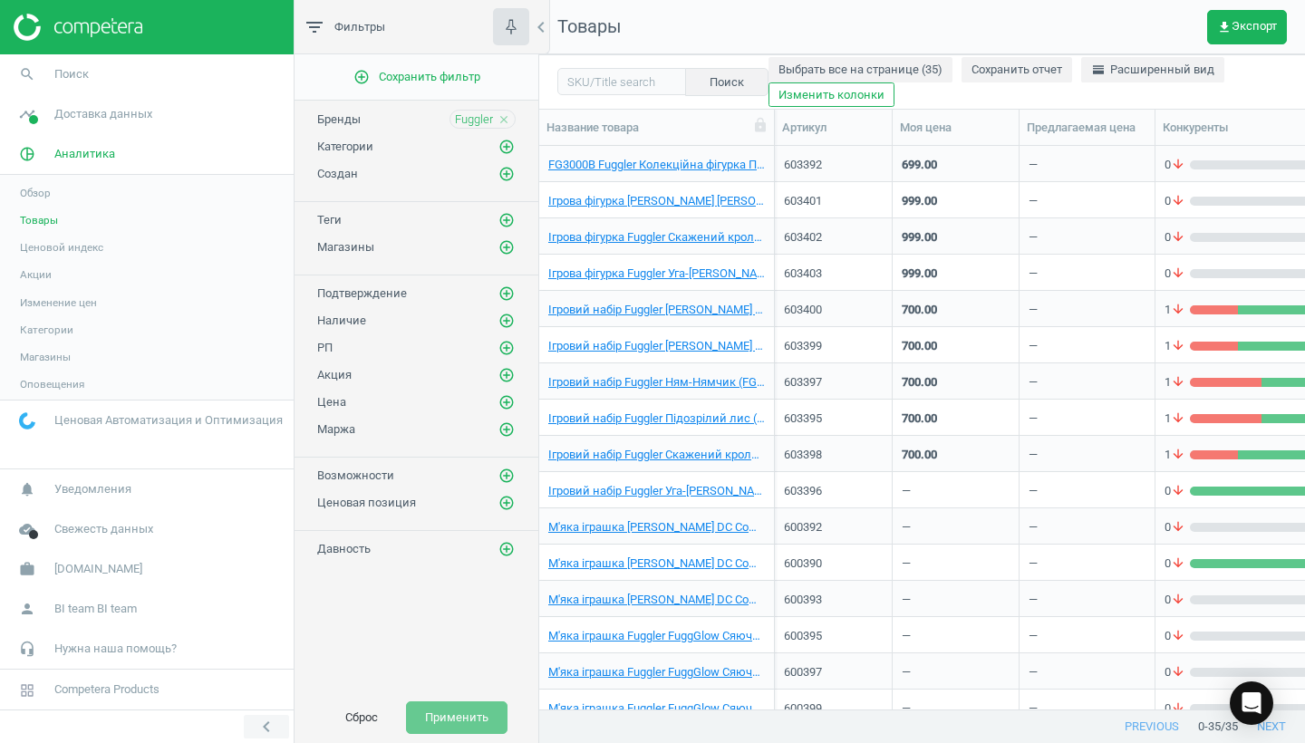
scroll to position [564, 766]
click at [959, 13] on nav "Товары get_app Экспорт" at bounding box center [922, 27] width 766 height 54
click at [189, 648] on link "headset_mic Нужна наша помощь?" at bounding box center [147, 649] width 294 height 40
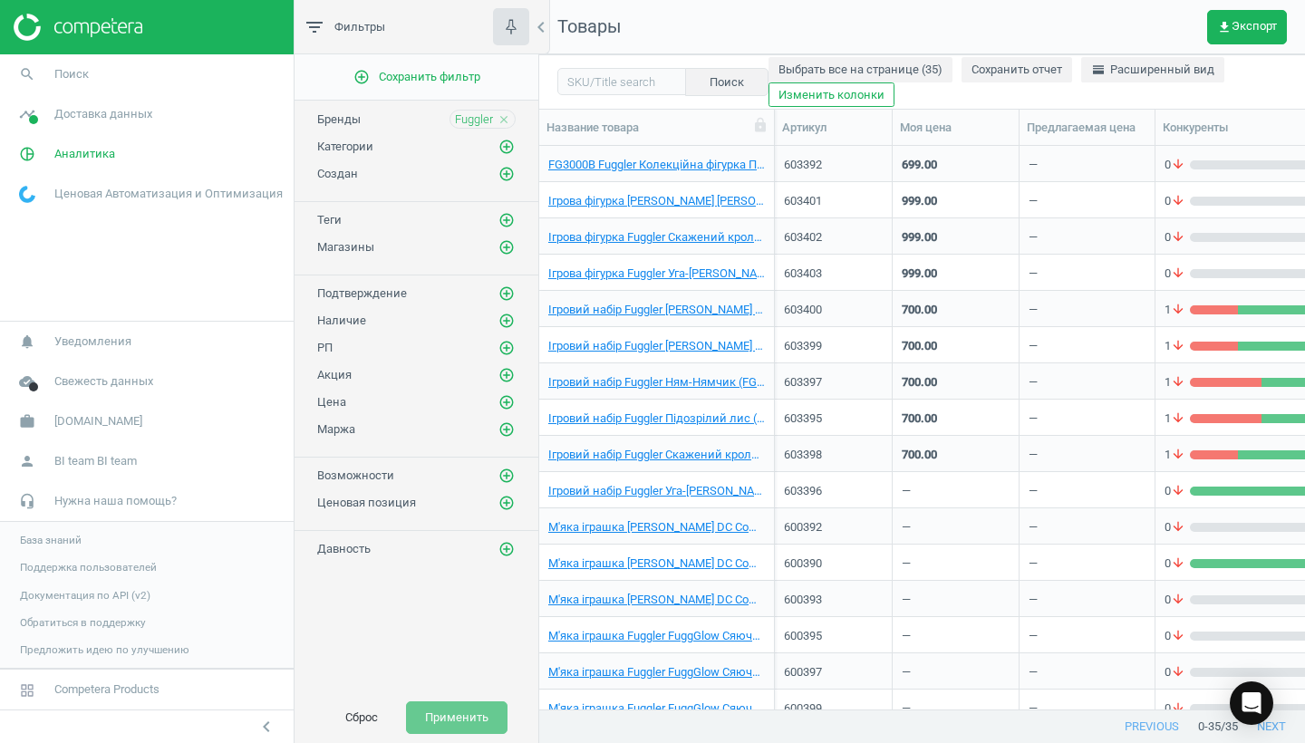
click at [78, 540] on span "База знаний" at bounding box center [51, 540] width 62 height 14
click at [1221, 31] on icon "get_app" at bounding box center [1224, 27] width 14 height 14
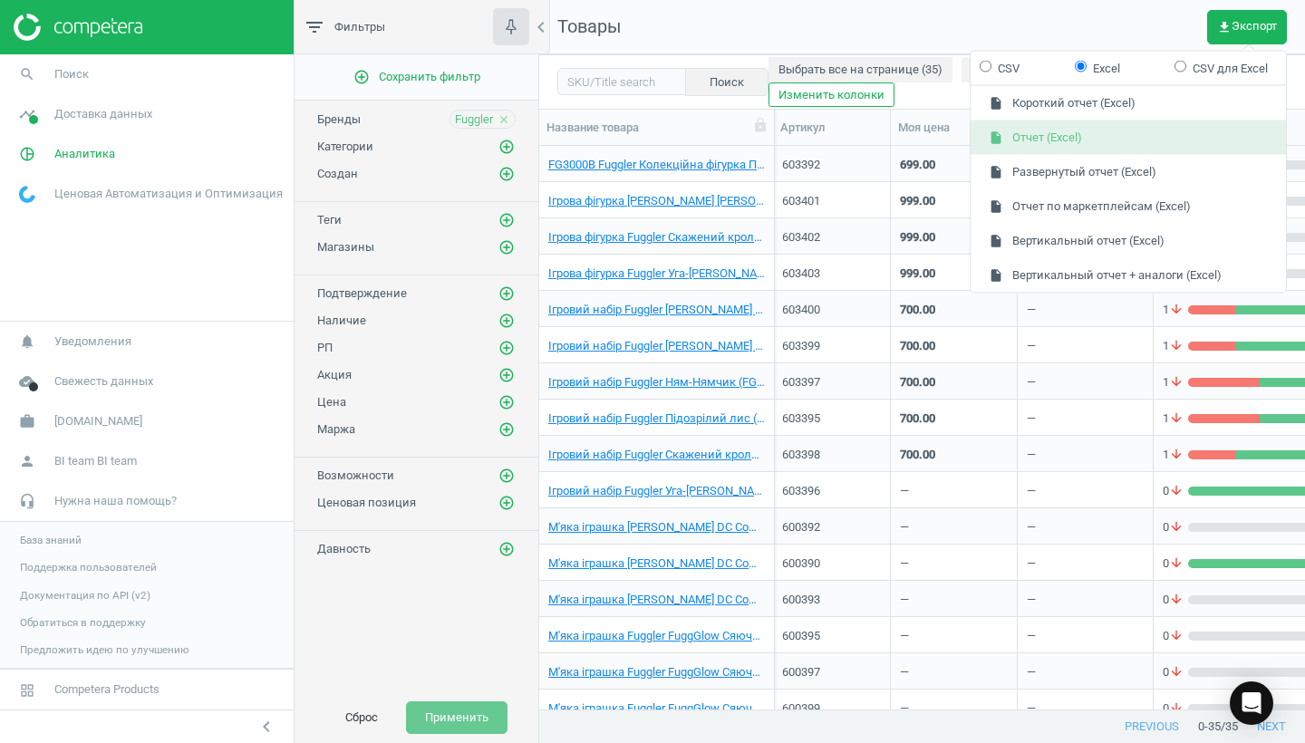
click at [1133, 124] on button "insert_drive_file Отчет (Excel)" at bounding box center [1127, 138] width 315 height 34
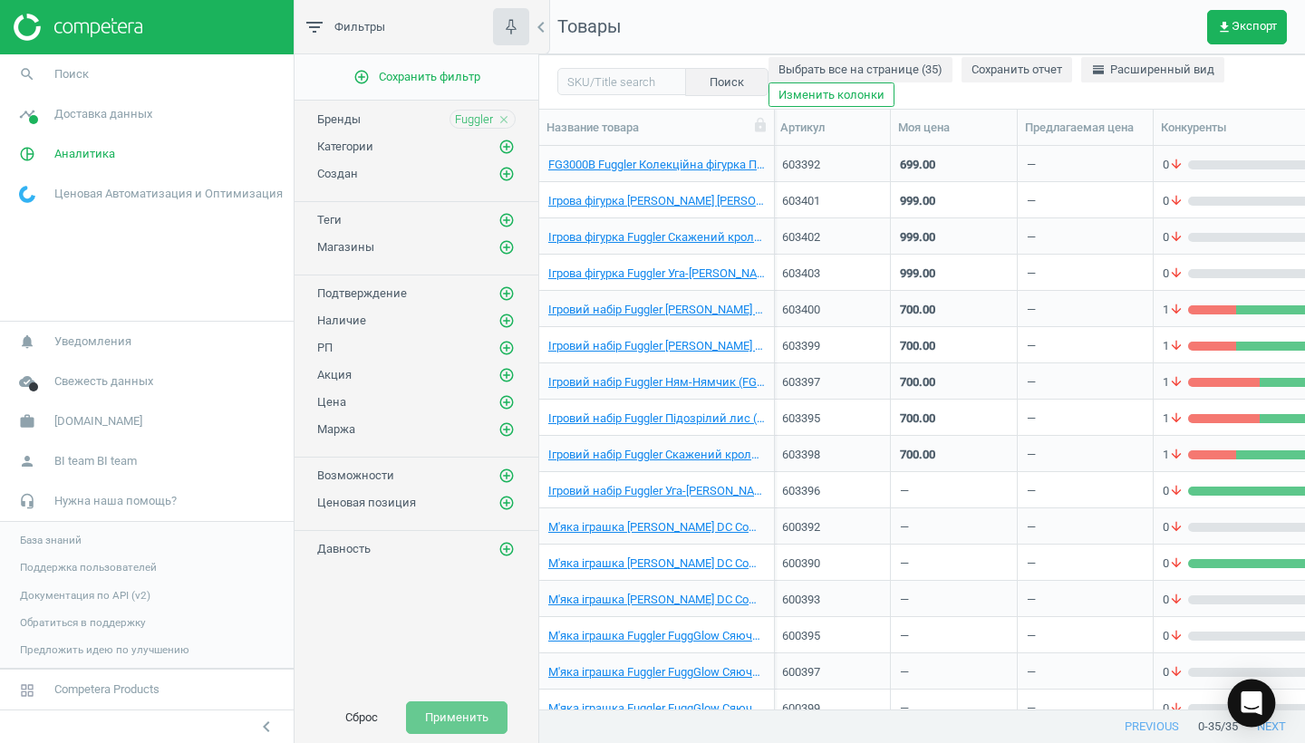
click at [1254, 705] on icon "Open Intercom Messenger" at bounding box center [1250, 703] width 21 height 24
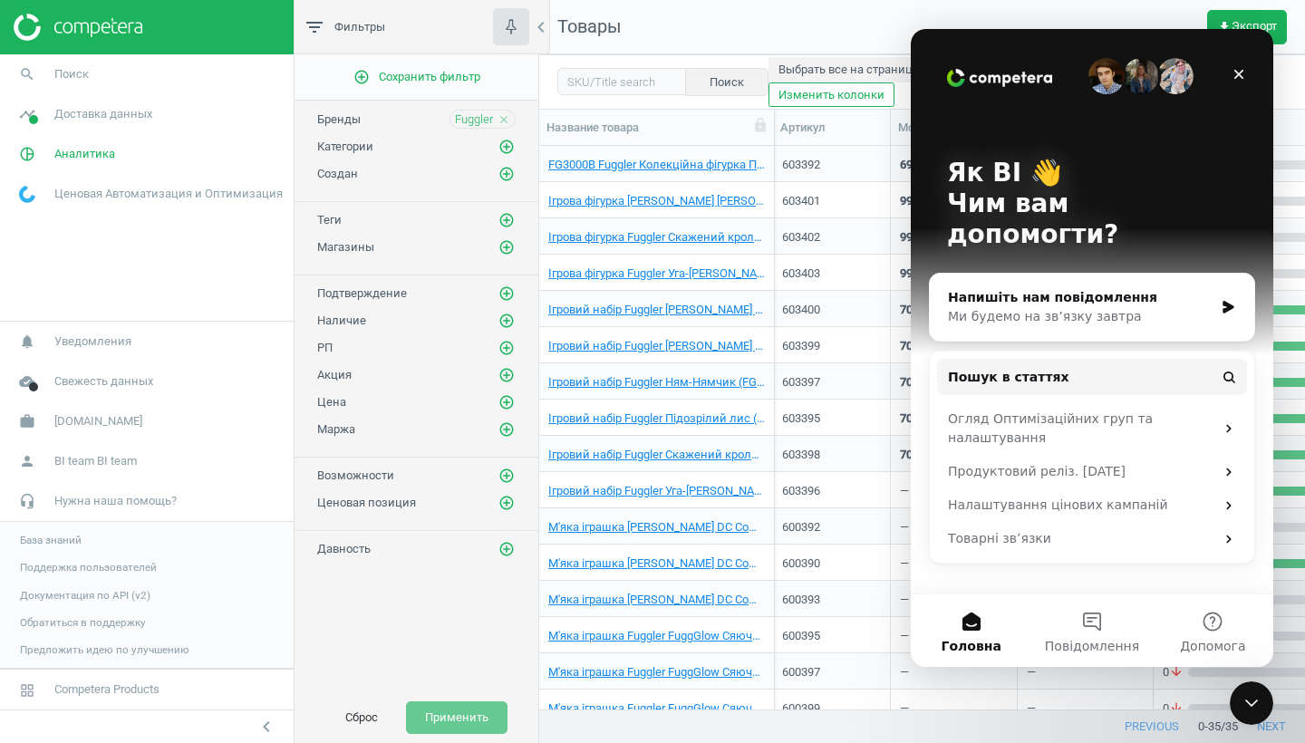
scroll to position [0, 0]
click at [1218, 617] on button "Допомога" at bounding box center [1213, 630] width 121 height 72
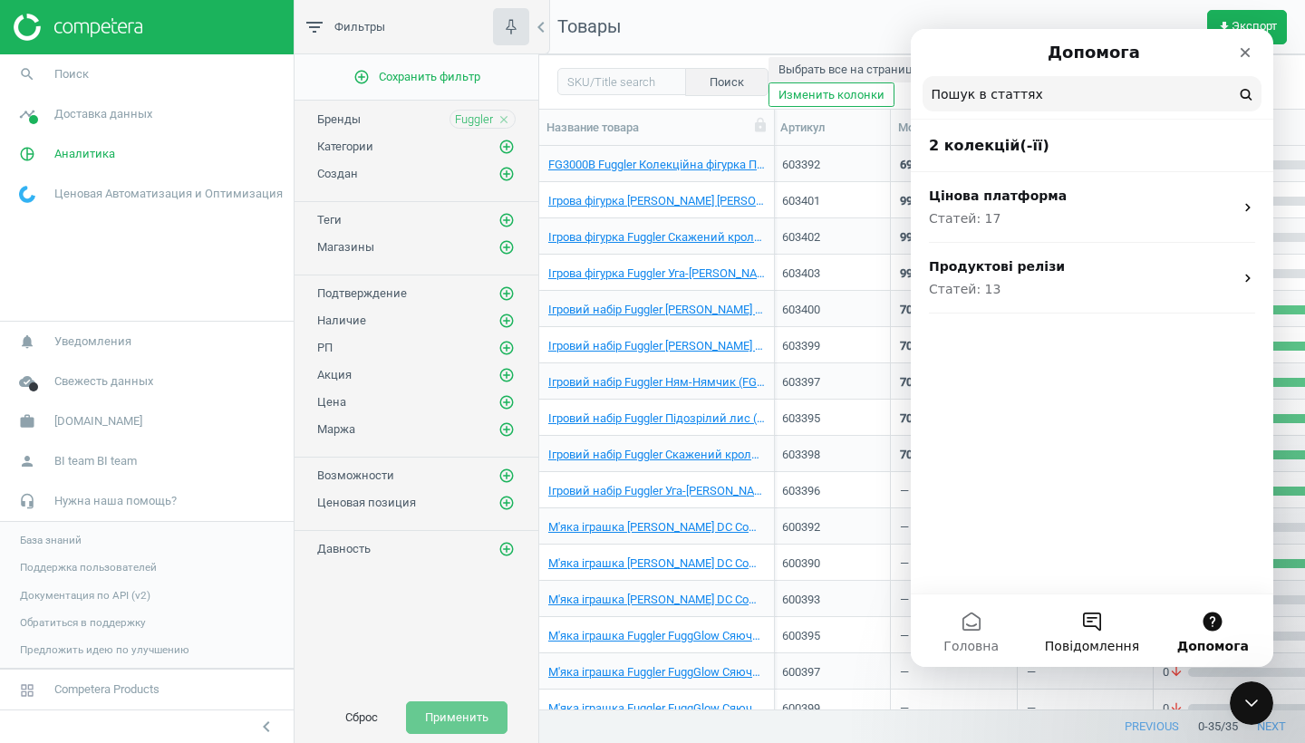
click at [1095, 626] on button "Повідомлення" at bounding box center [1091, 630] width 121 height 72
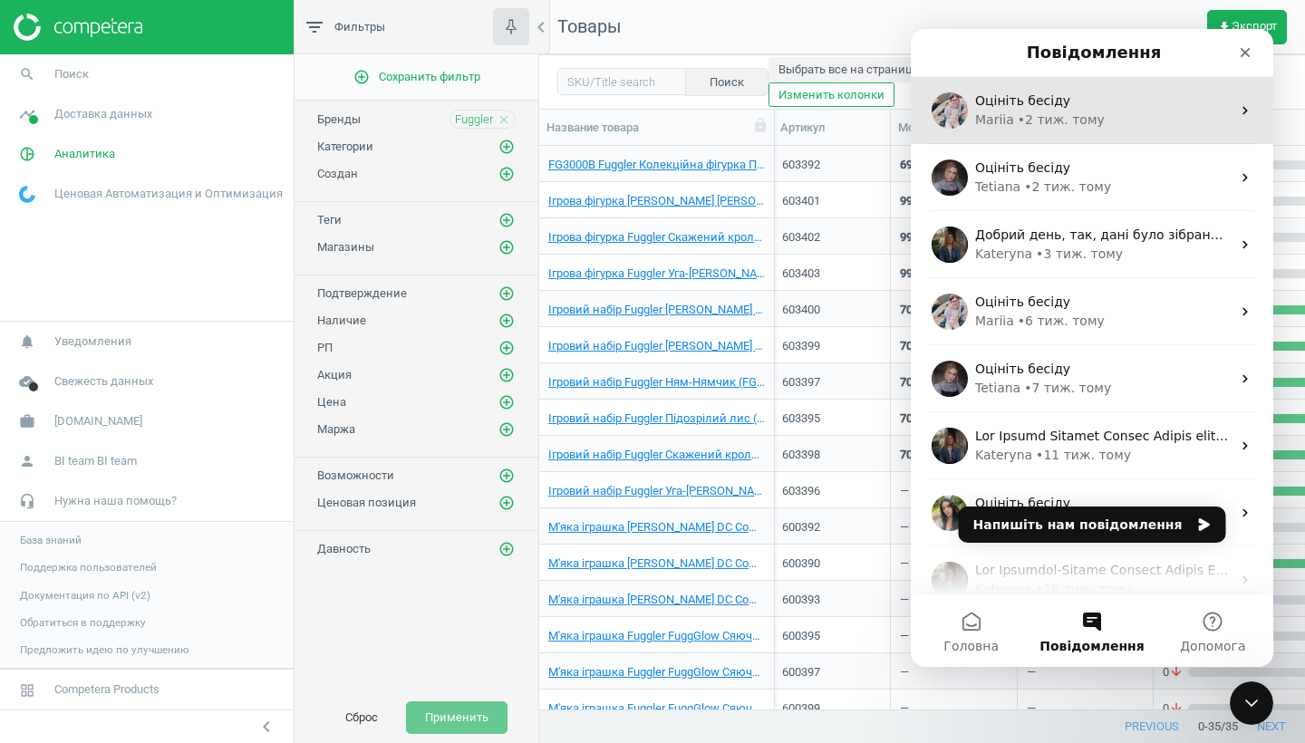
click at [1060, 116] on div "• 2 тиж. тому" at bounding box center [1061, 120] width 87 height 19
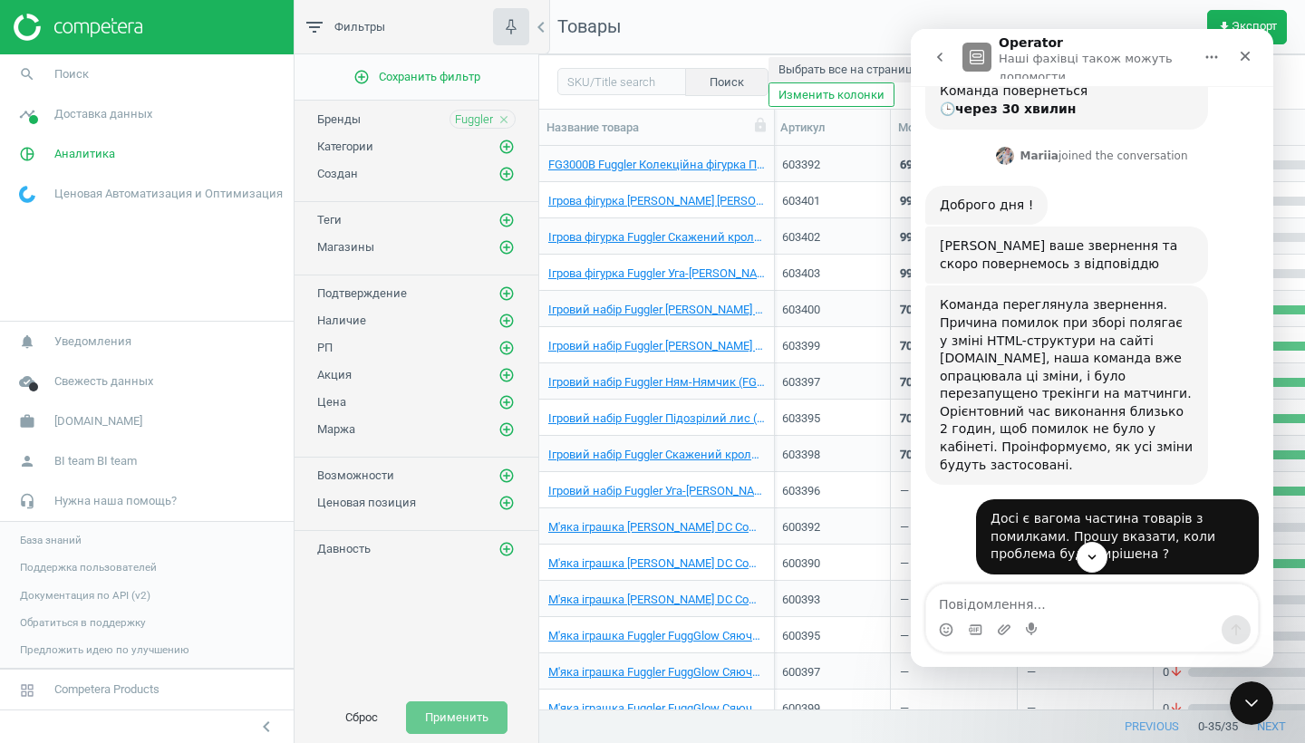
scroll to position [246, 0]
click at [944, 53] on icon "go back" at bounding box center [939, 57] width 14 height 14
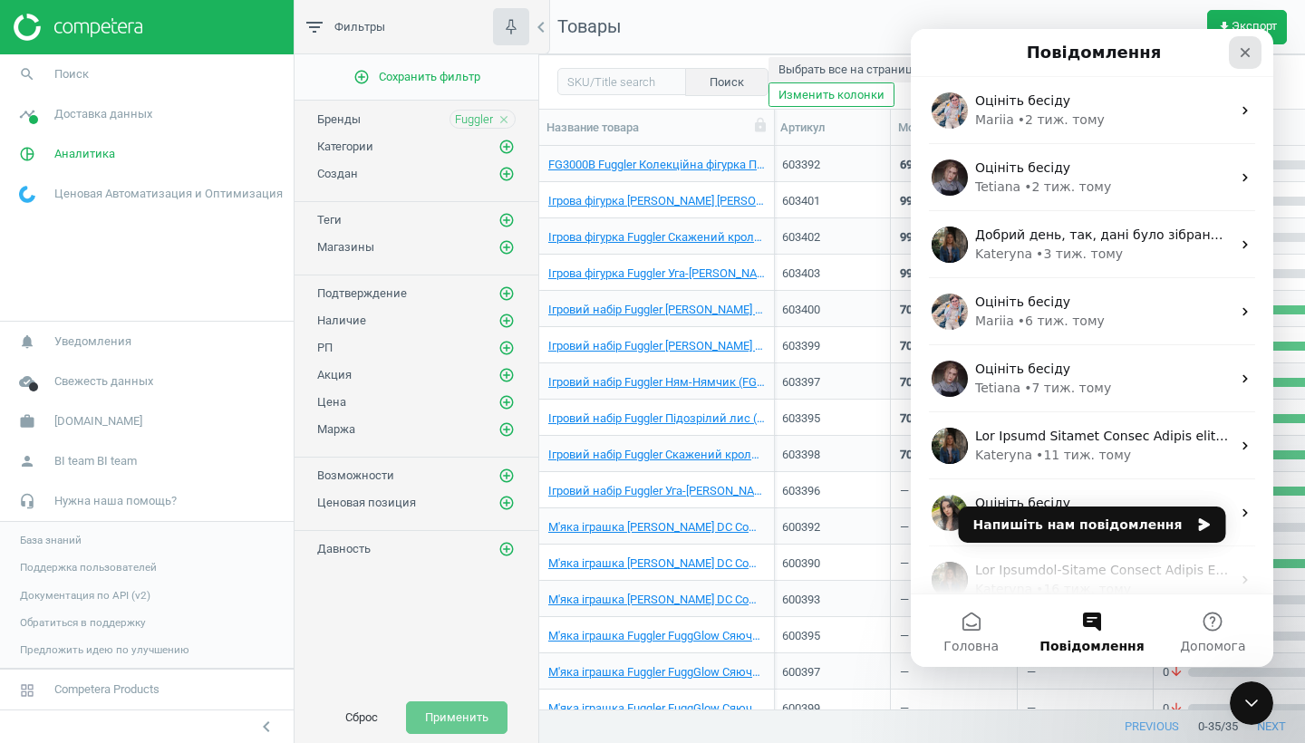
click at [1250, 52] on icon "Закрити" at bounding box center [1245, 52] width 14 height 14
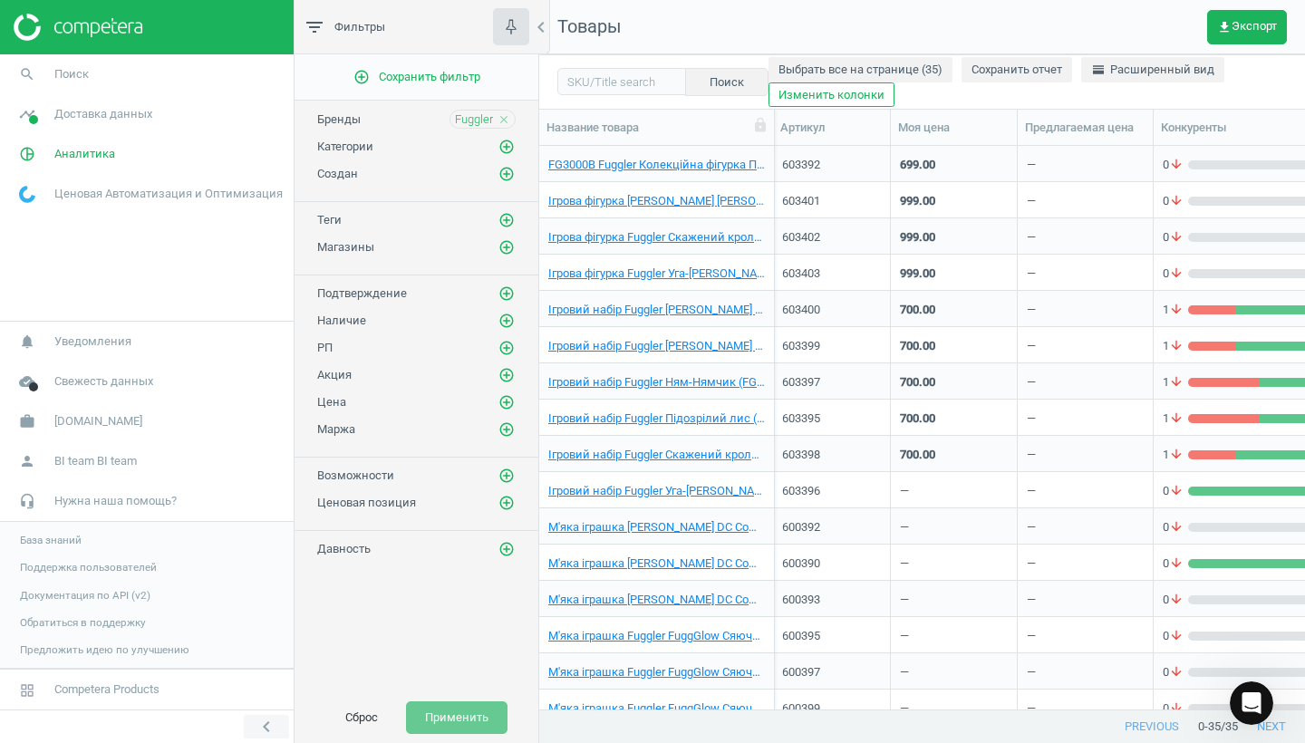
click at [265, 729] on icon "chevron_left" at bounding box center [267, 727] width 22 height 22
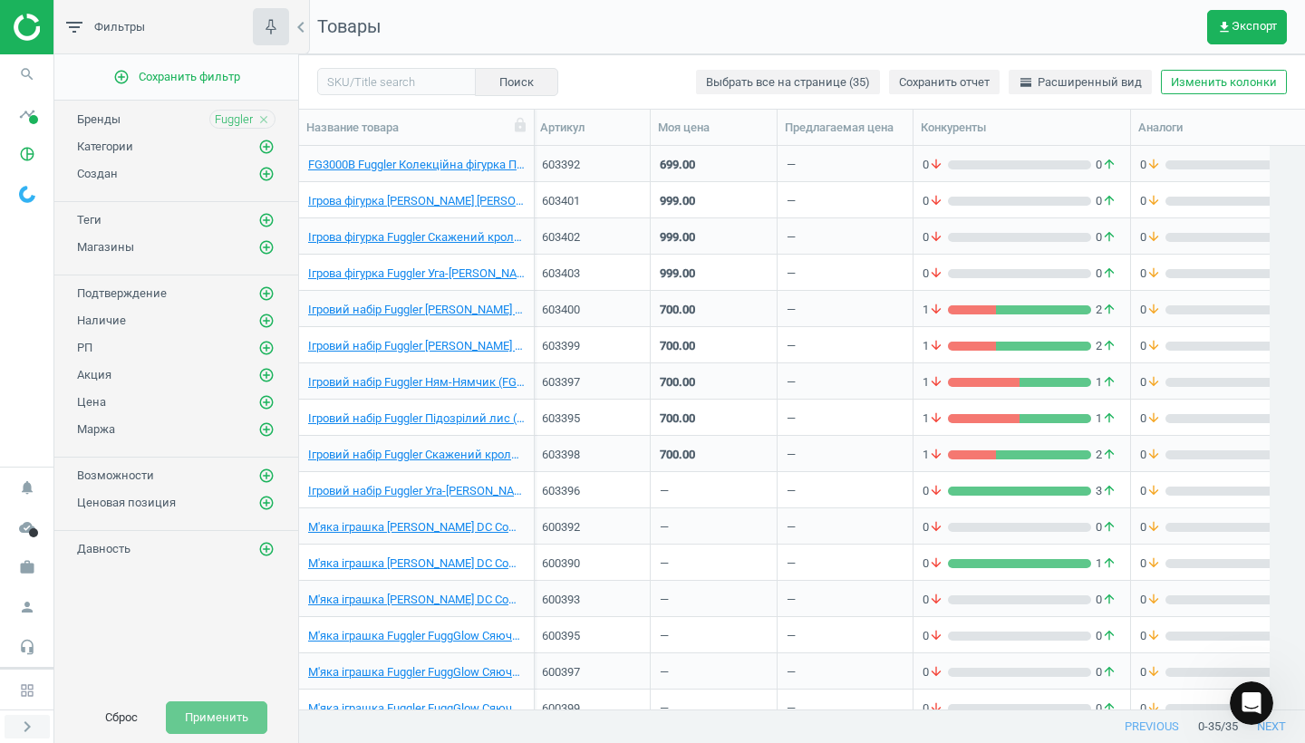
scroll to position [1, 1]
click at [31, 603] on icon "person" at bounding box center [27, 609] width 34 height 34
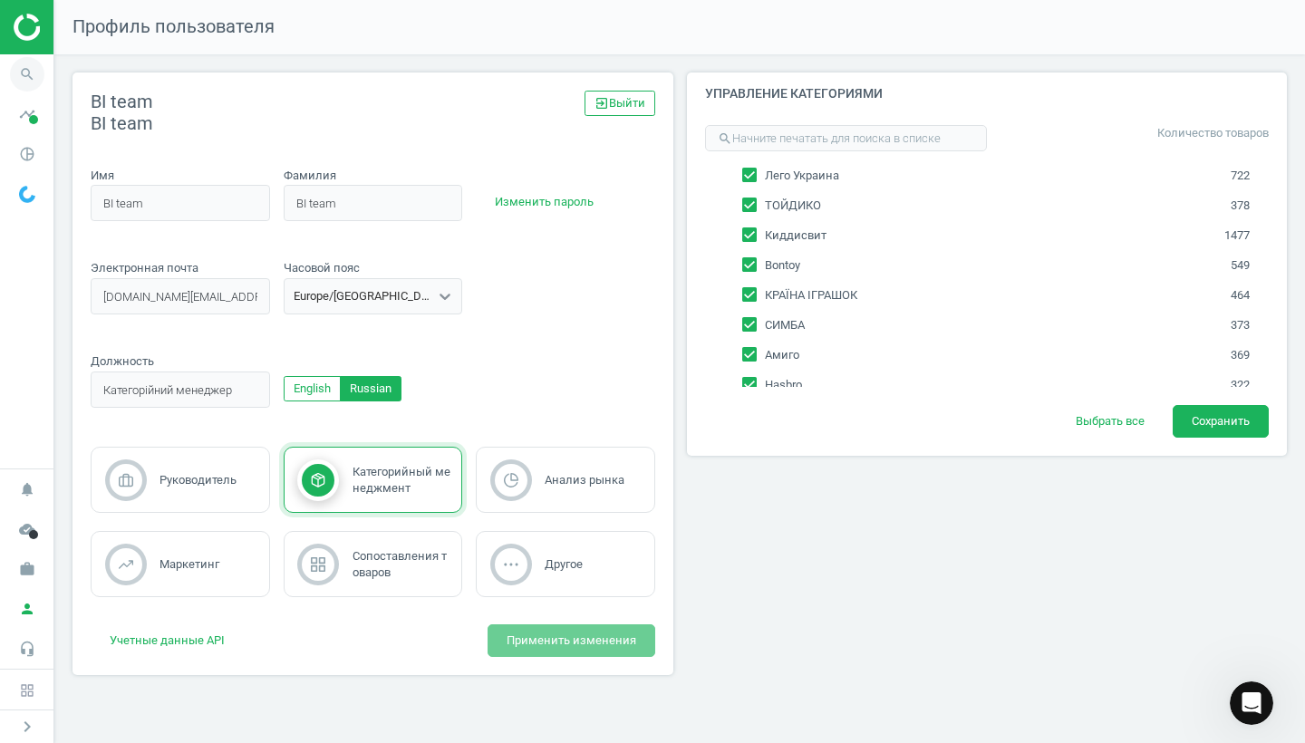
click at [31, 72] on icon "search" at bounding box center [27, 74] width 34 height 34
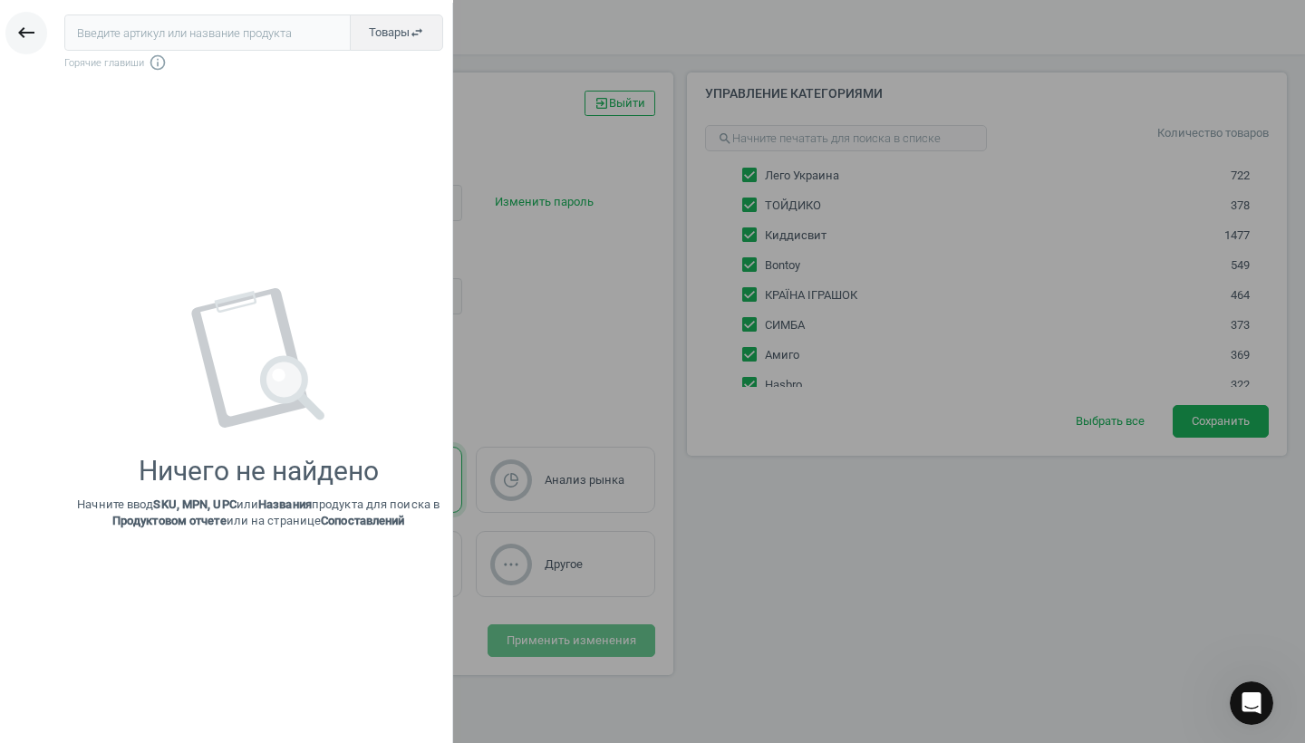
click at [29, 37] on icon "keyboard_backspace" at bounding box center [26, 33] width 22 height 22
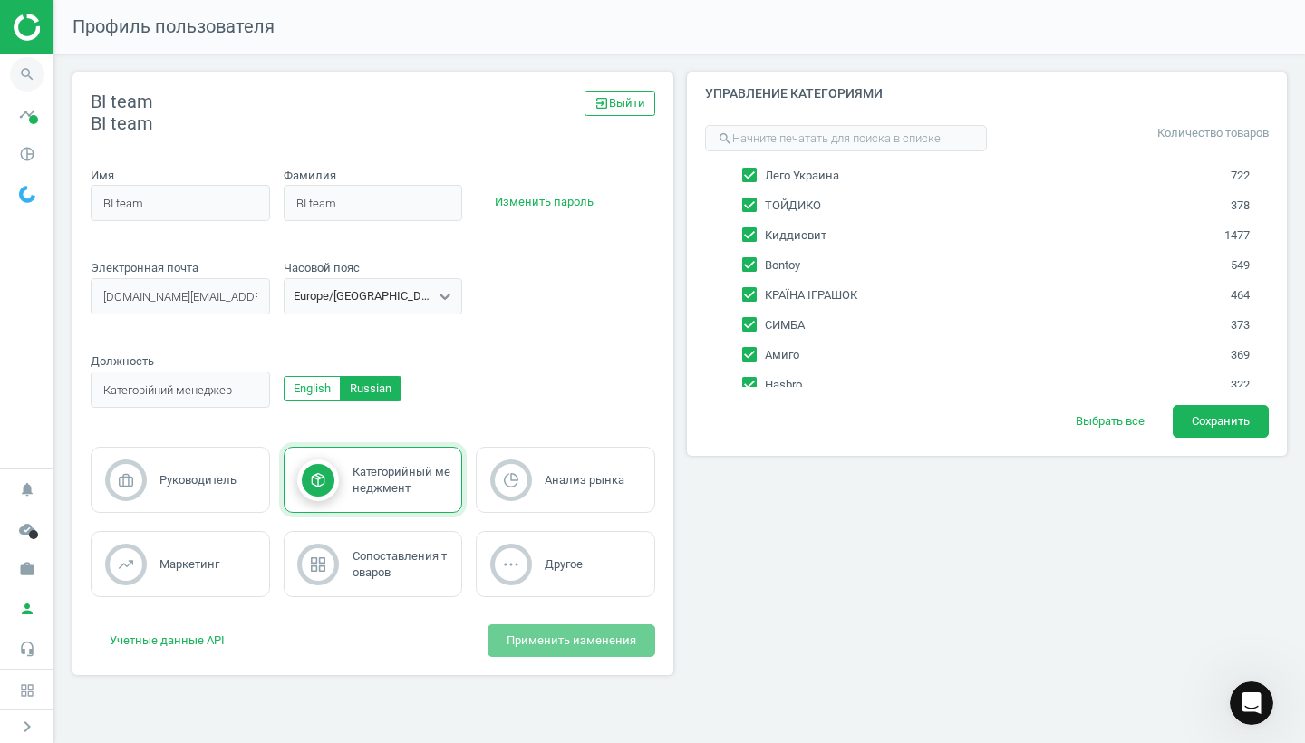
click at [34, 73] on icon "search" at bounding box center [27, 74] width 34 height 34
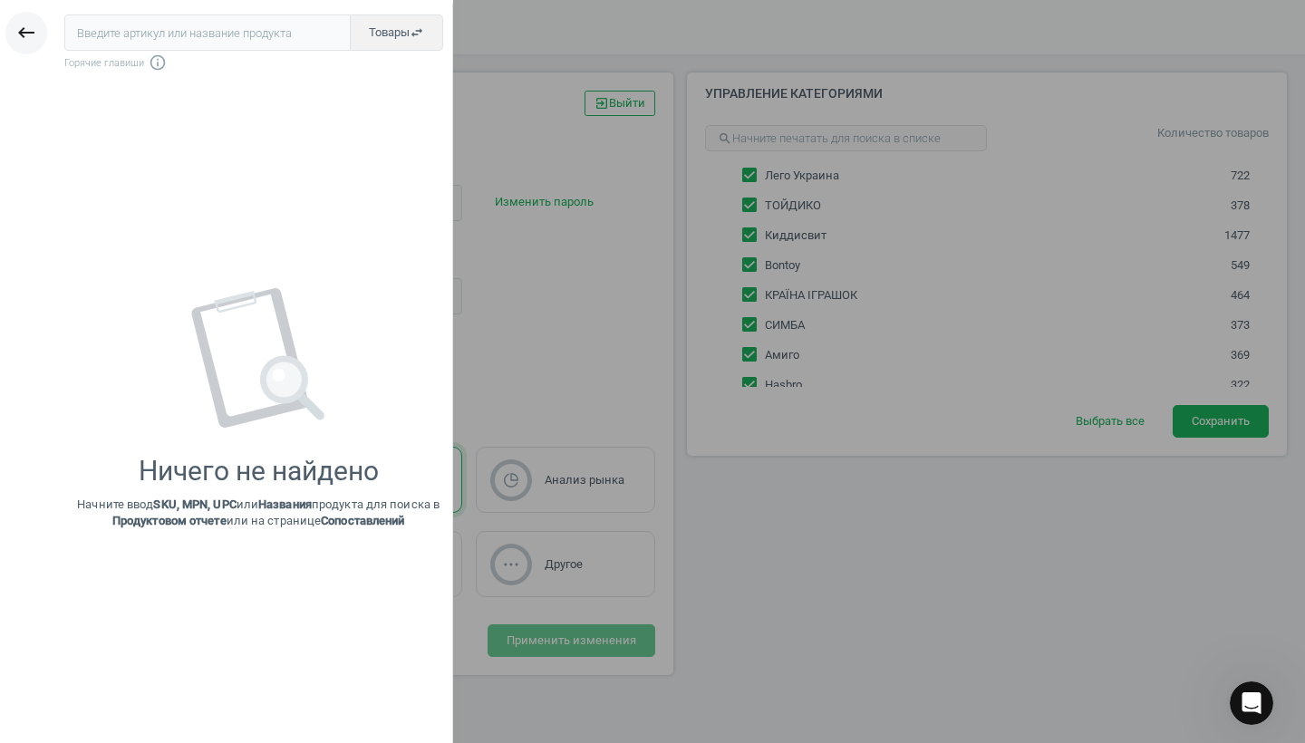
click at [21, 38] on icon "keyboard_backspace" at bounding box center [26, 33] width 22 height 22
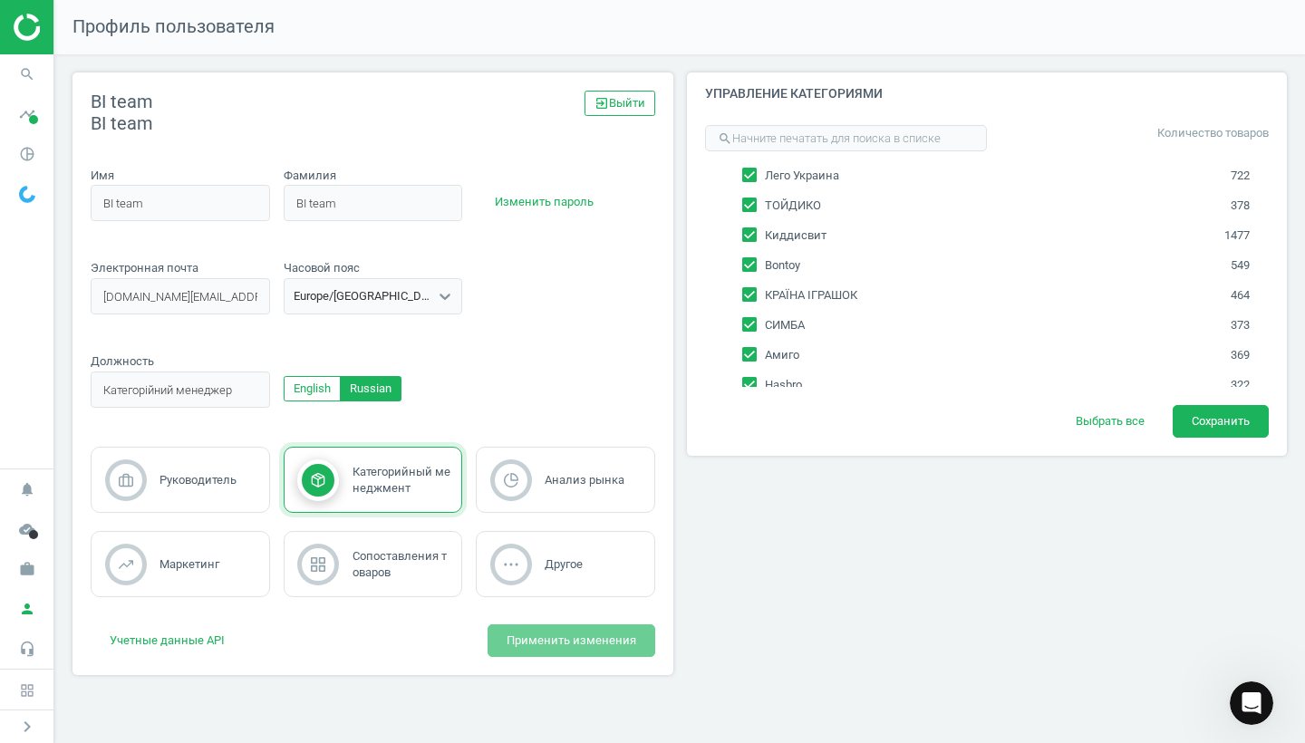
click at [27, 30] on img at bounding box center [78, 27] width 129 height 27
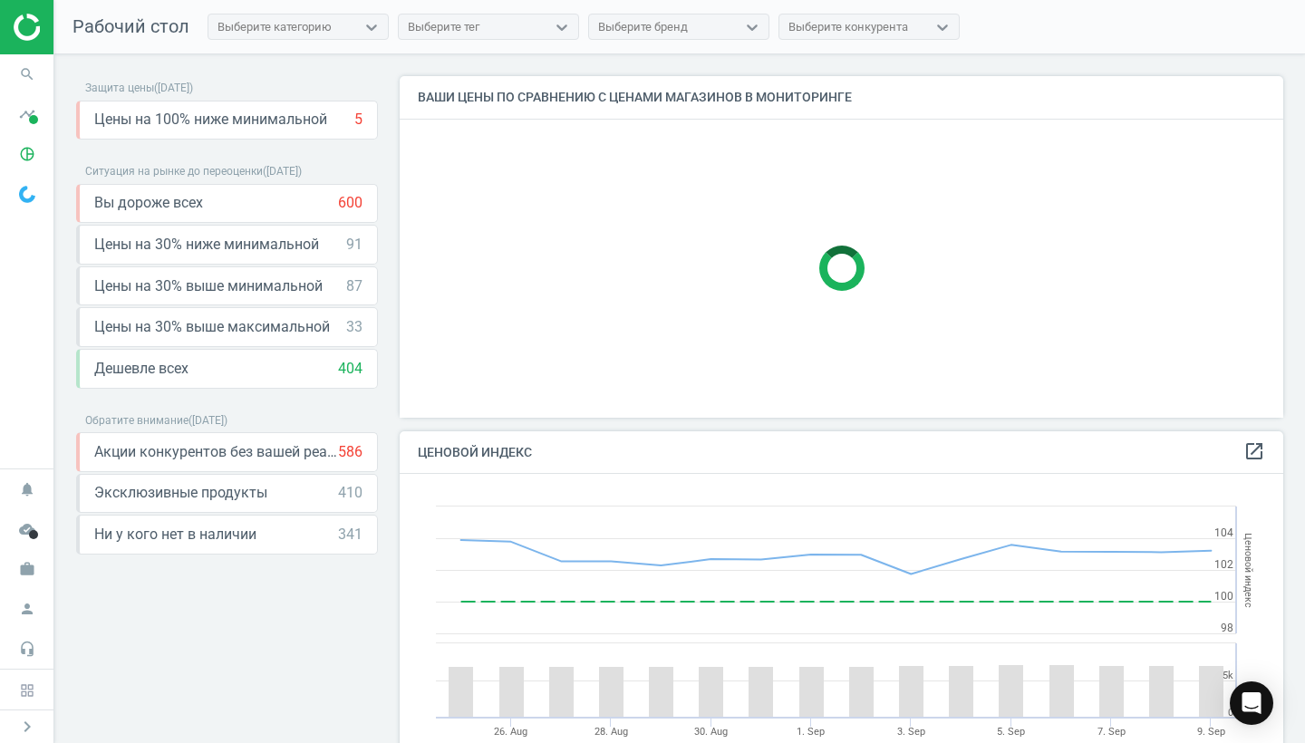
scroll to position [418, 884]
click at [358, 202] on icon "keyboard_arrow_down" at bounding box center [359, 203] width 22 height 22
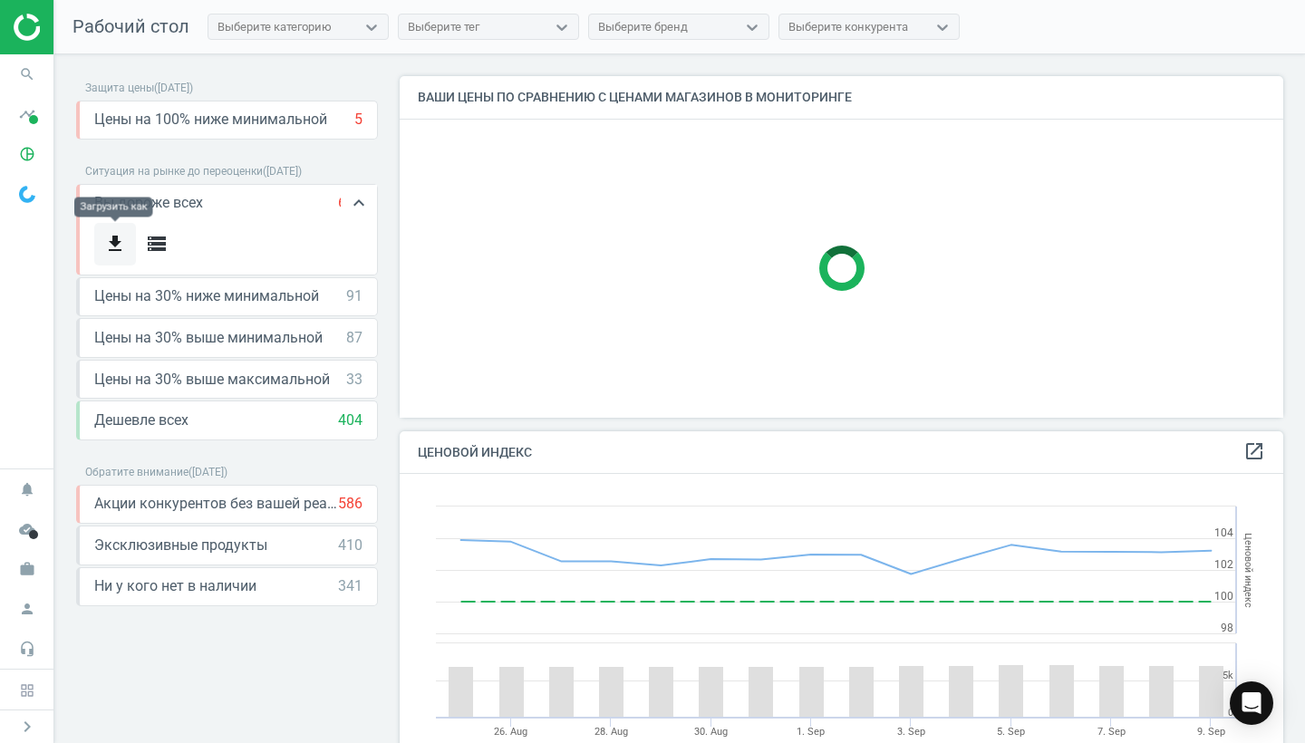
click at [121, 246] on icon "get_app" at bounding box center [115, 244] width 22 height 22
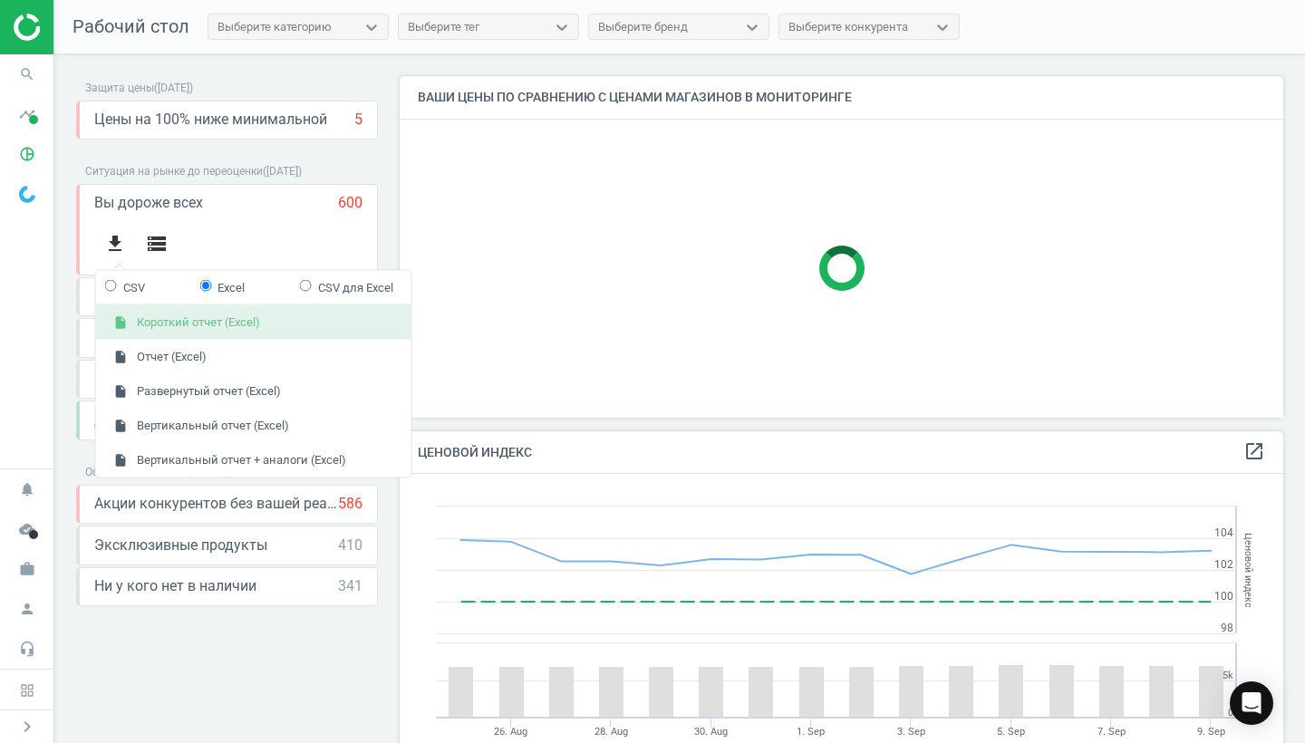
click at [138, 320] on button "insert_drive_file Короткий отчет (Excel)" at bounding box center [253, 322] width 315 height 34
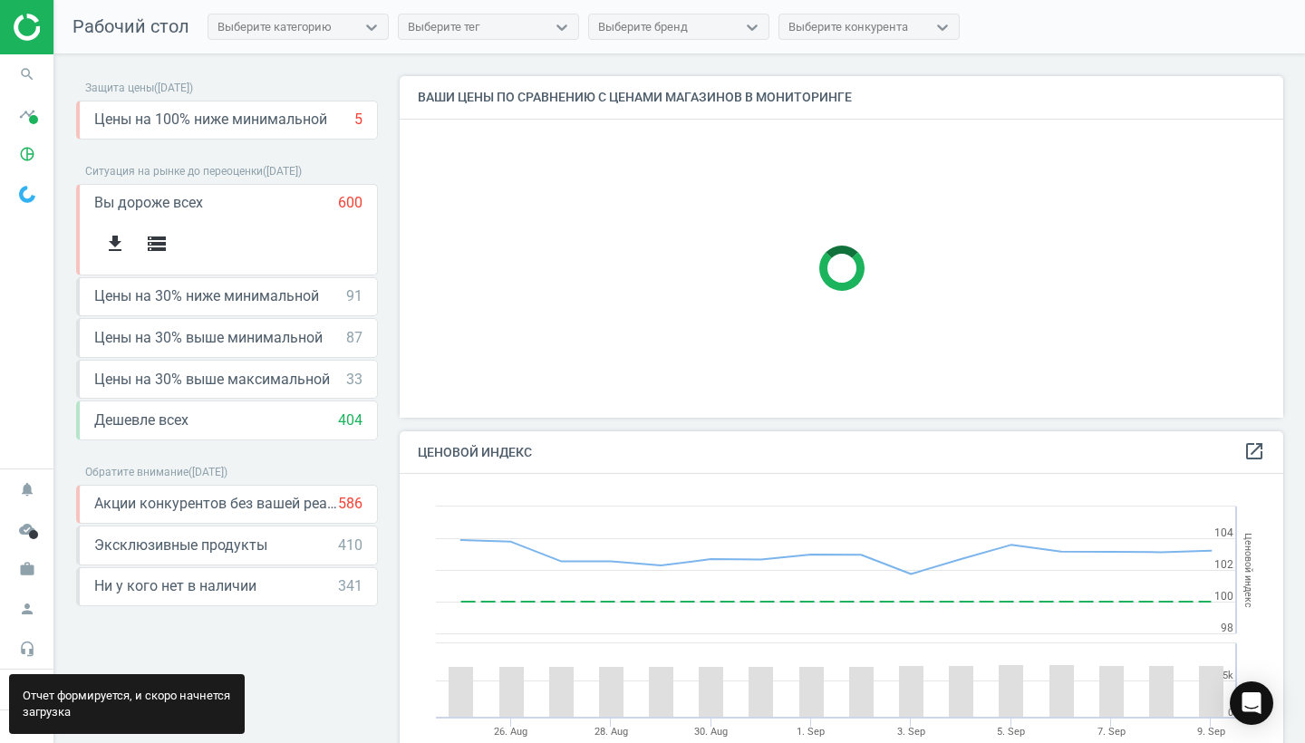
click at [164, 699] on div "Отчет формируется, и скоро начнется загрузка" at bounding box center [127, 704] width 236 height 60
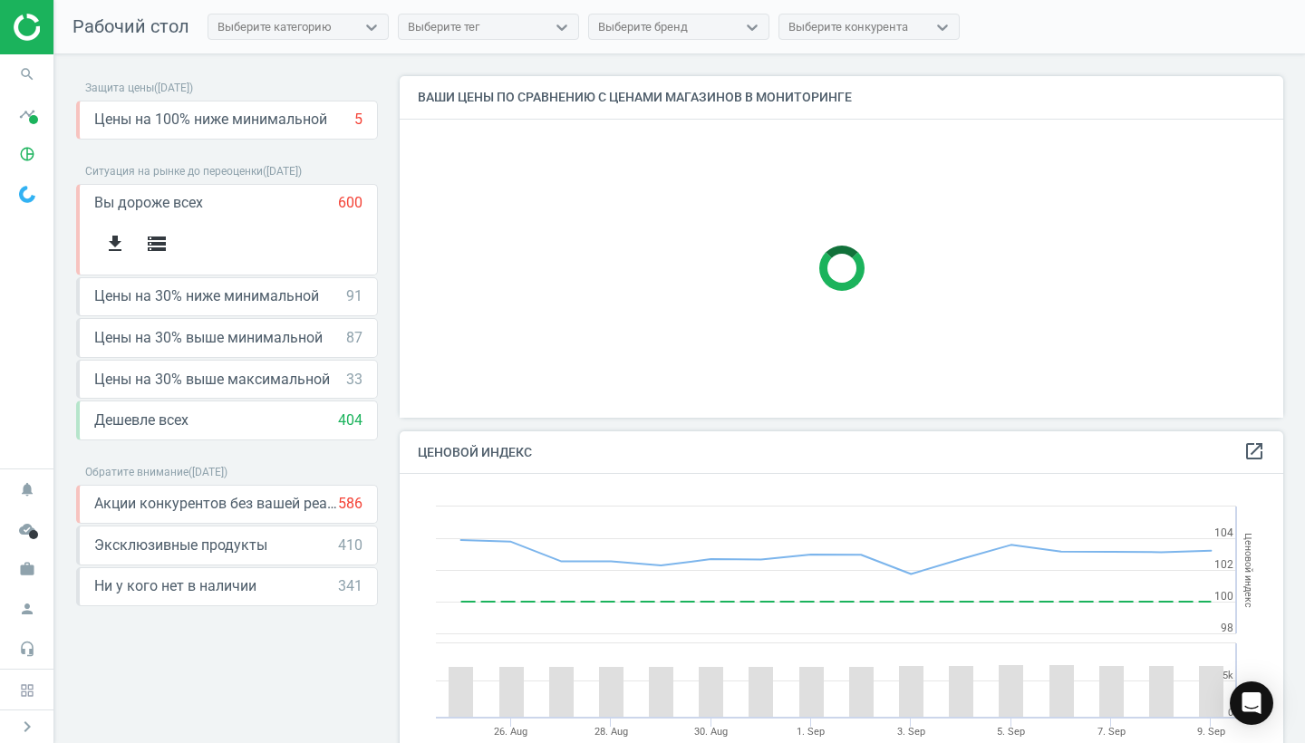
scroll to position [0, 0]
click at [117, 239] on icon "get_app" at bounding box center [115, 244] width 22 height 22
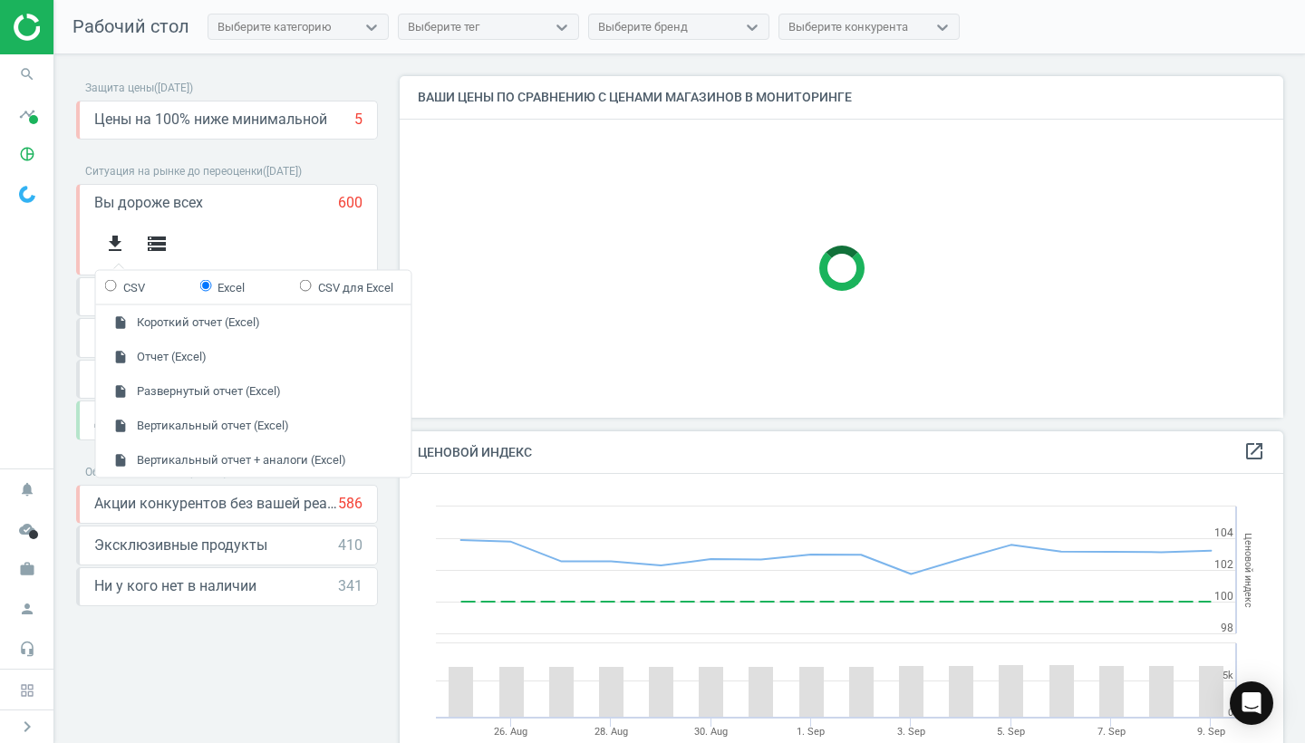
click at [107, 288] on input "CSV" at bounding box center [111, 285] width 12 height 12
radio input "true"
click at [121, 240] on icon "get_app" at bounding box center [115, 244] width 22 height 22
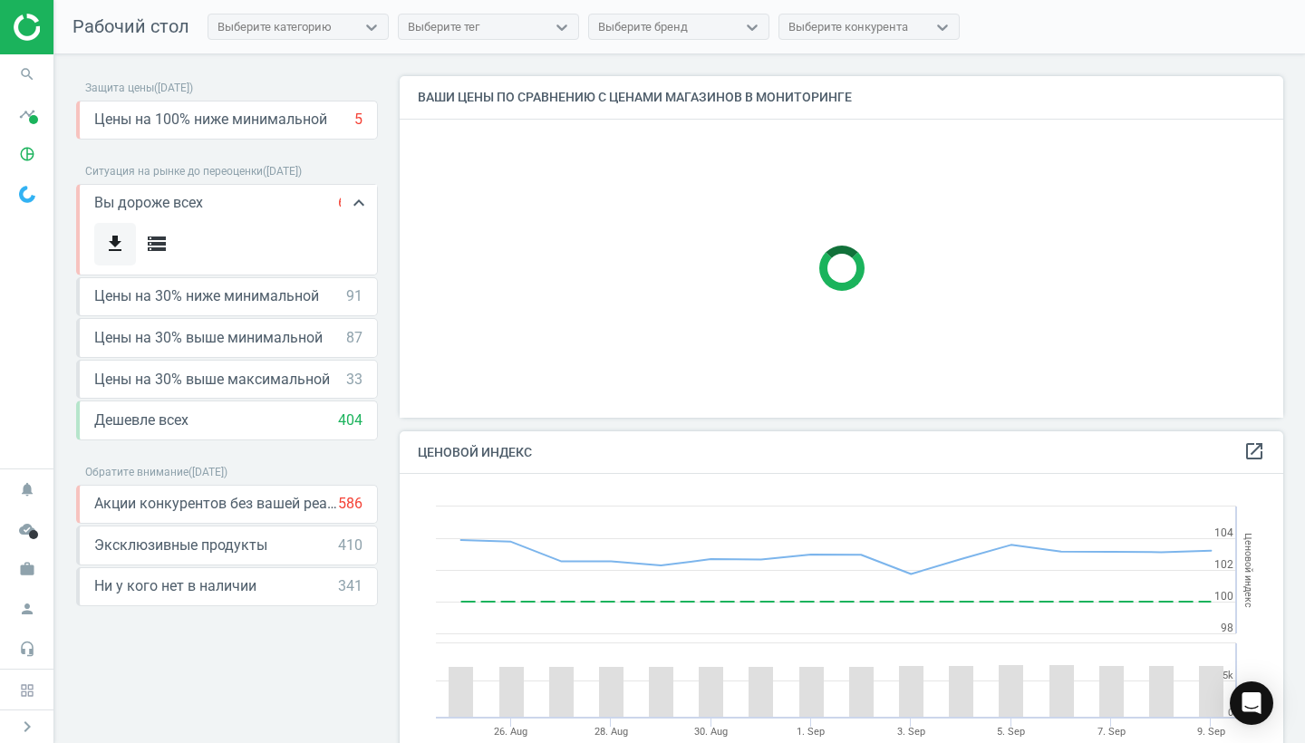
click at [111, 236] on icon "get_app" at bounding box center [115, 244] width 22 height 22
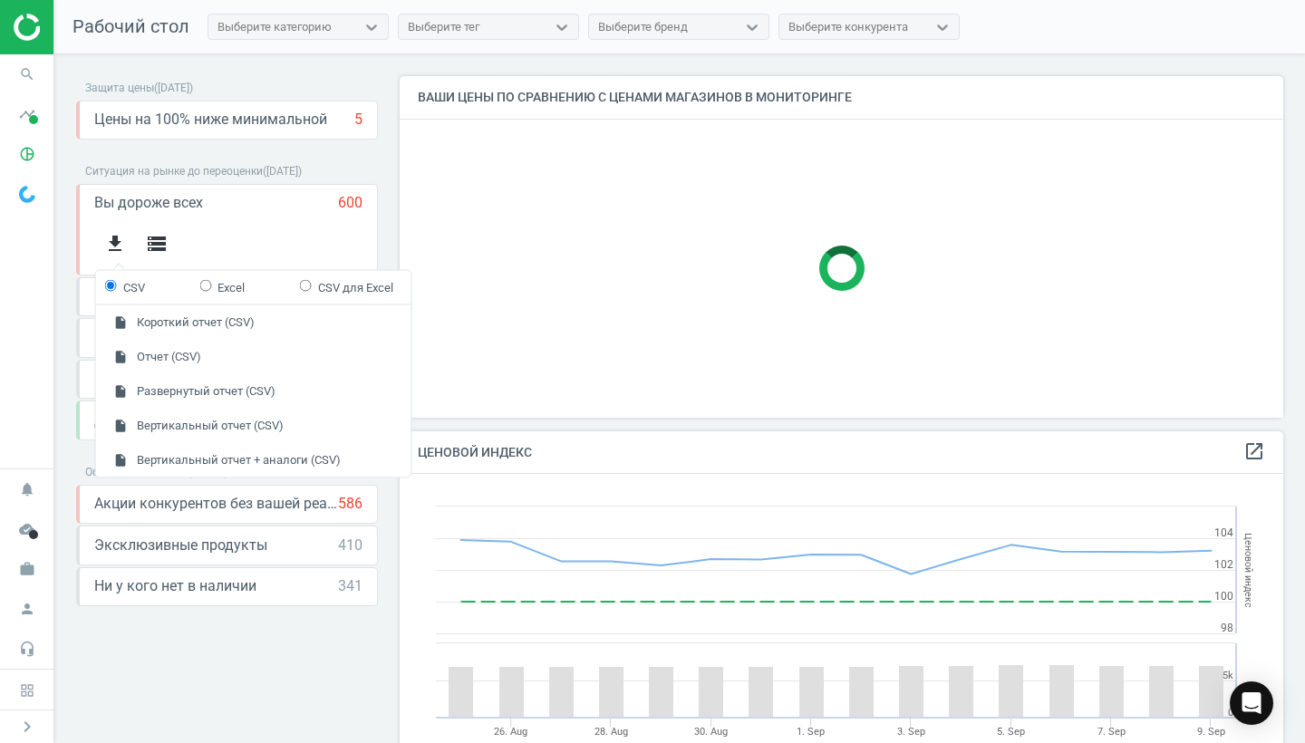
click at [204, 289] on input "Excel" at bounding box center [205, 285] width 12 height 12
radio input "true"
click at [111, 246] on icon "get_app" at bounding box center [115, 244] width 22 height 22
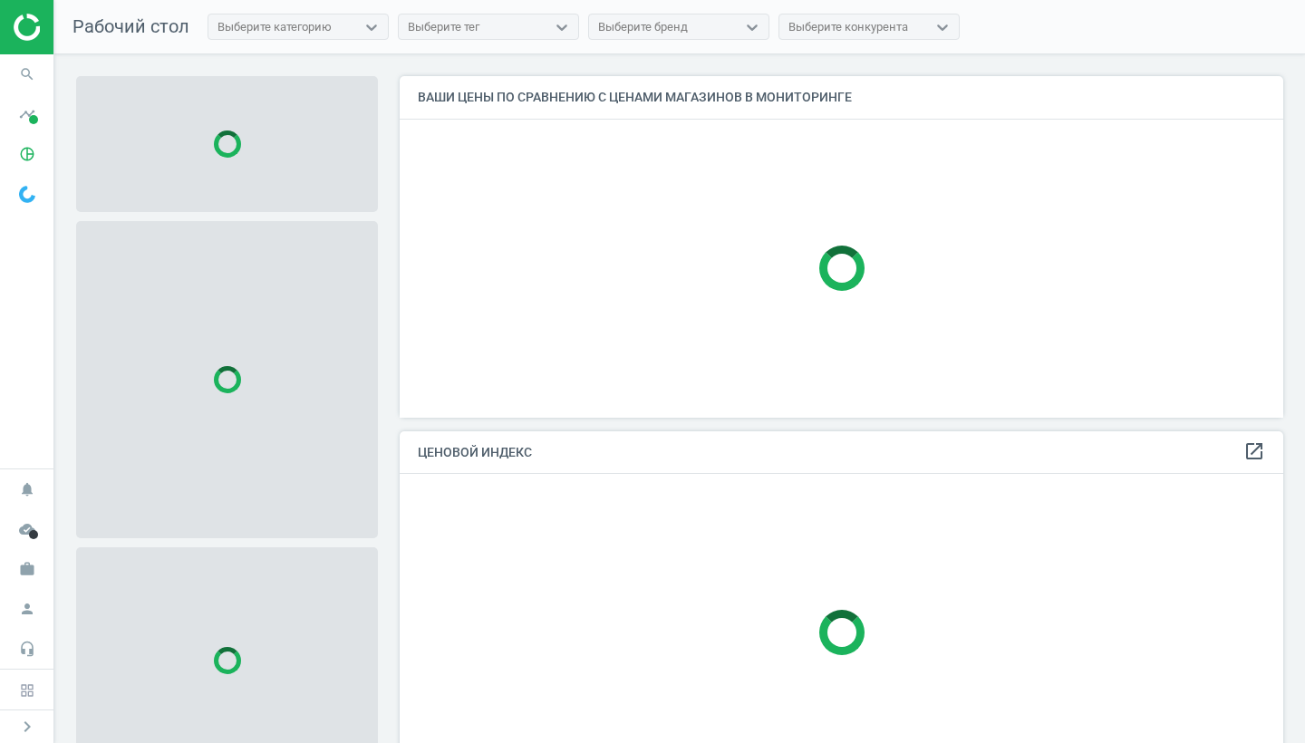
scroll to position [340, 884]
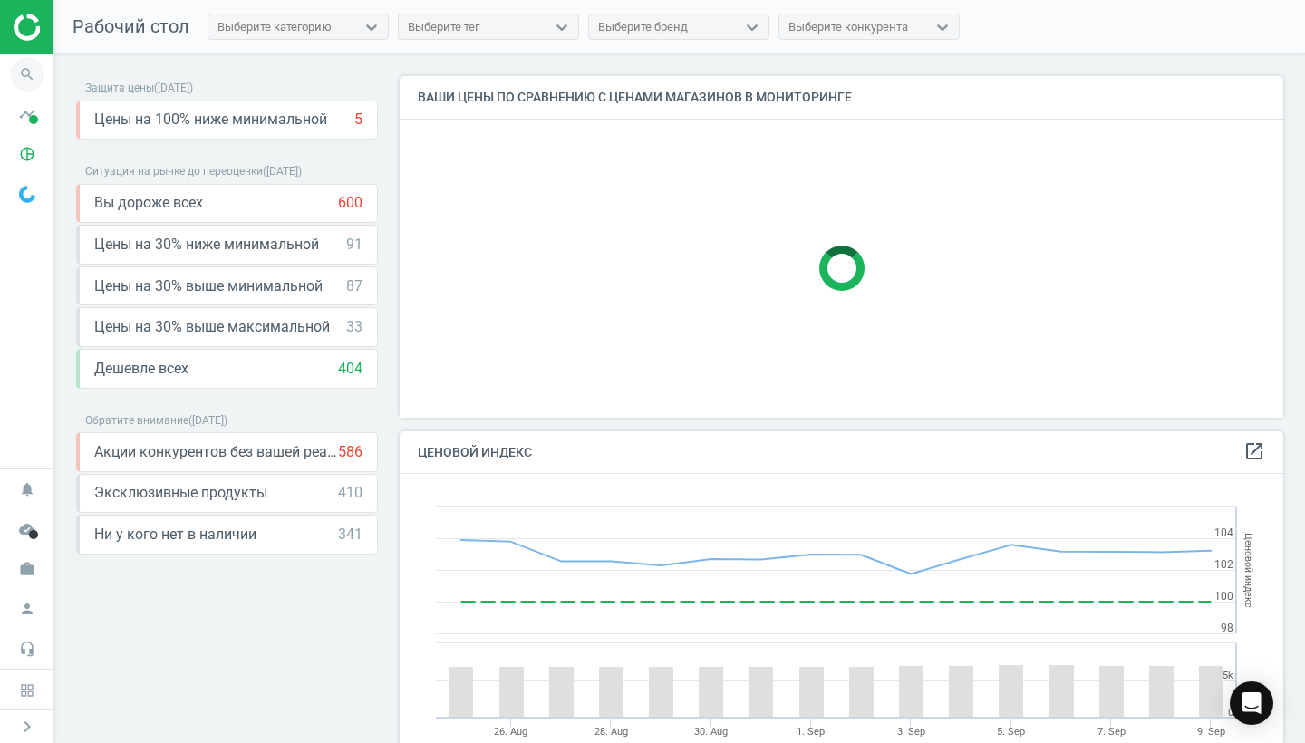
click at [25, 75] on icon "search" at bounding box center [27, 74] width 34 height 34
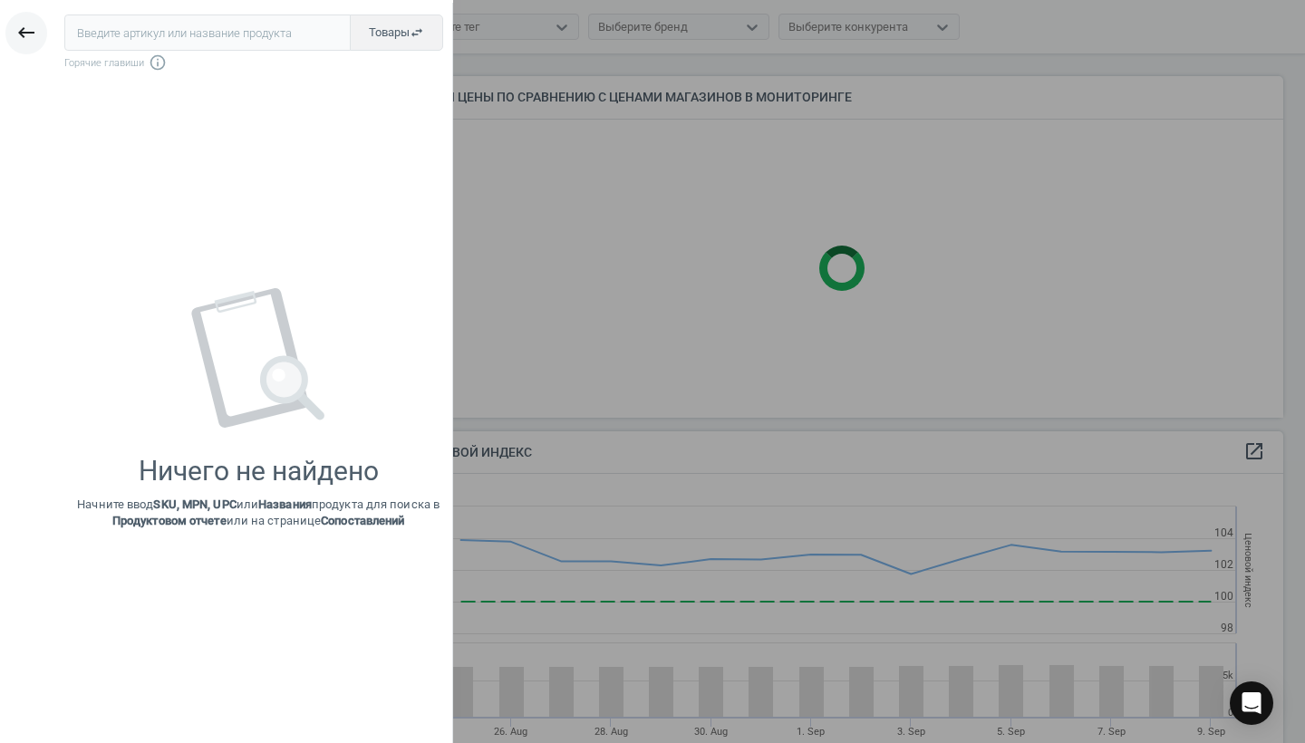
click at [21, 26] on icon "keyboard_backspace" at bounding box center [26, 33] width 22 height 22
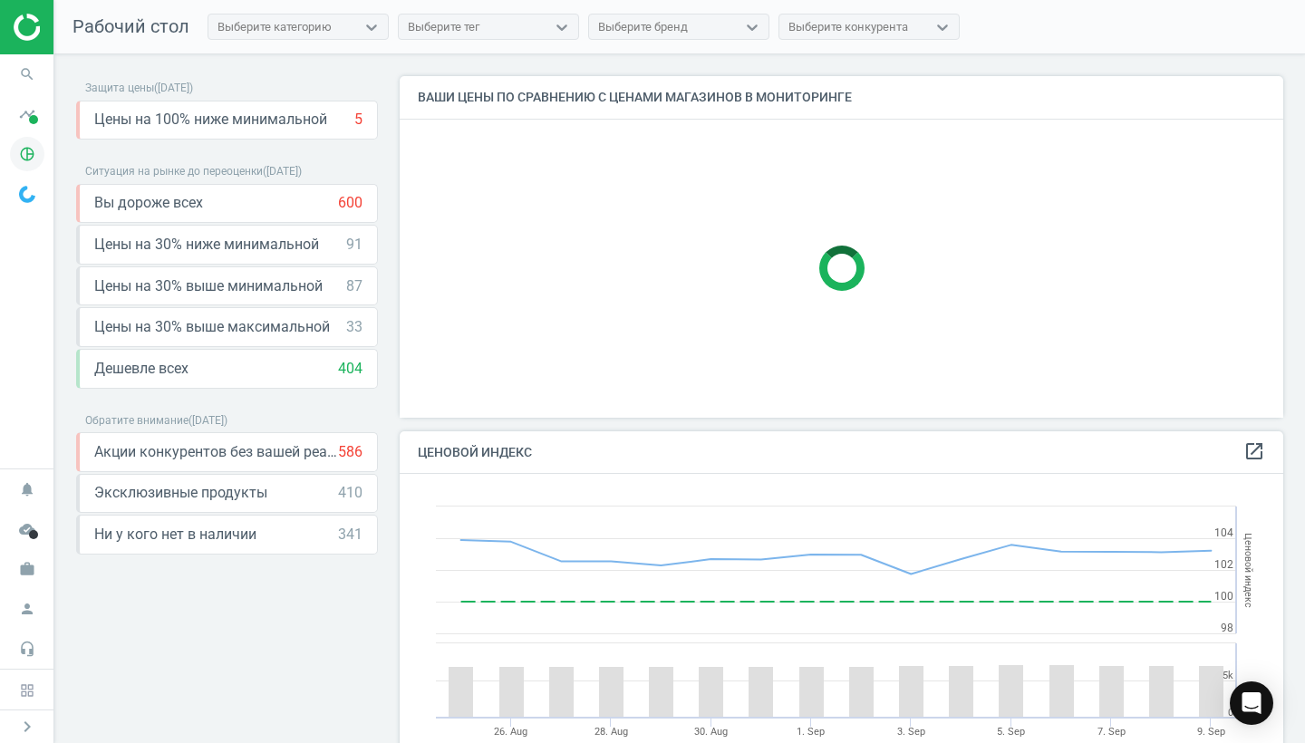
click at [30, 155] on icon "pie_chart_outlined" at bounding box center [27, 154] width 34 height 34
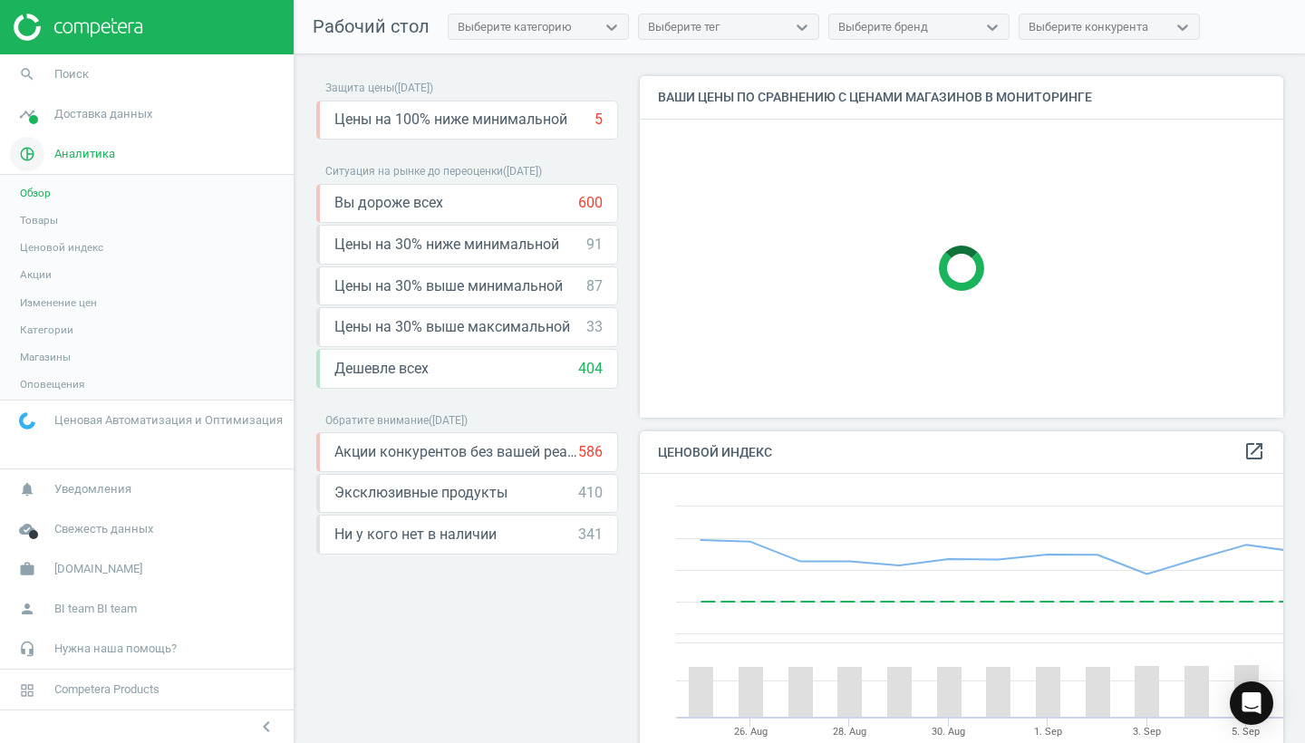
scroll to position [9, 9]
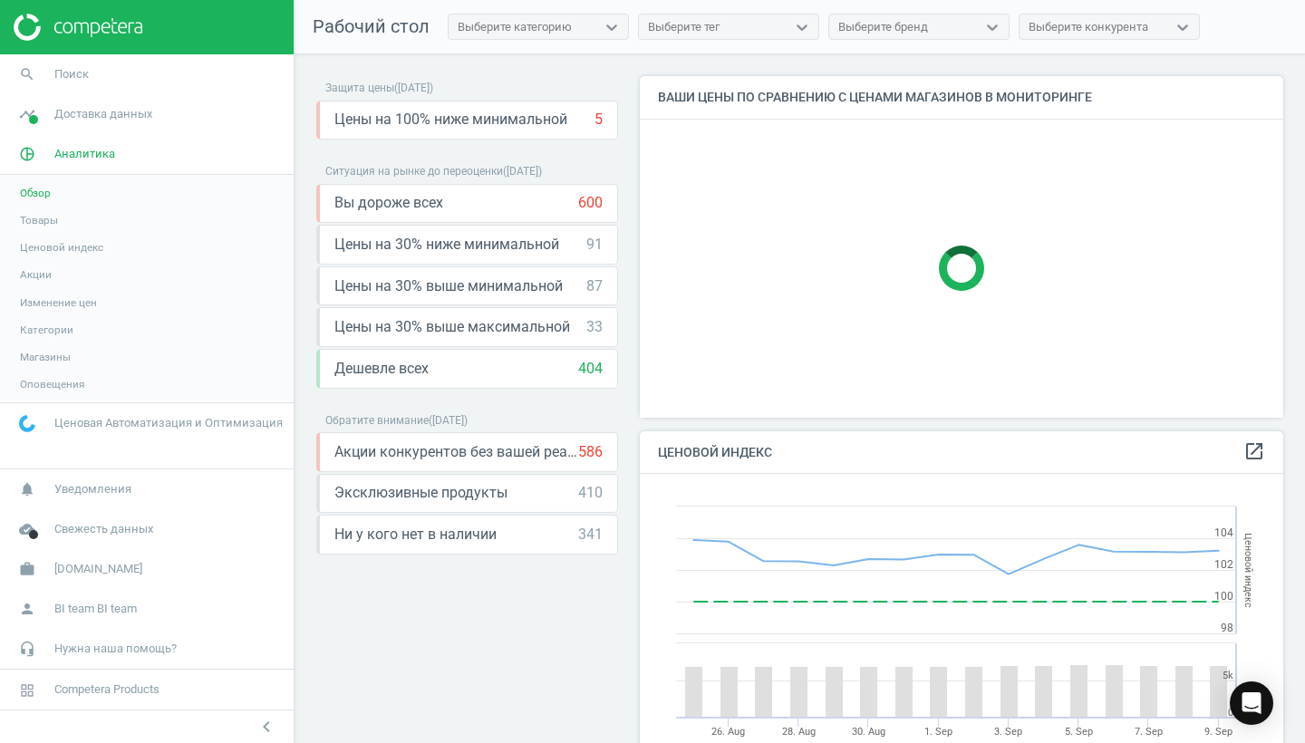
click at [43, 197] on span "Обзор" at bounding box center [35, 193] width 31 height 14
click at [43, 194] on span "Обзор" at bounding box center [35, 193] width 31 height 14
